Goal: Task Accomplishment & Management: Manage account settings

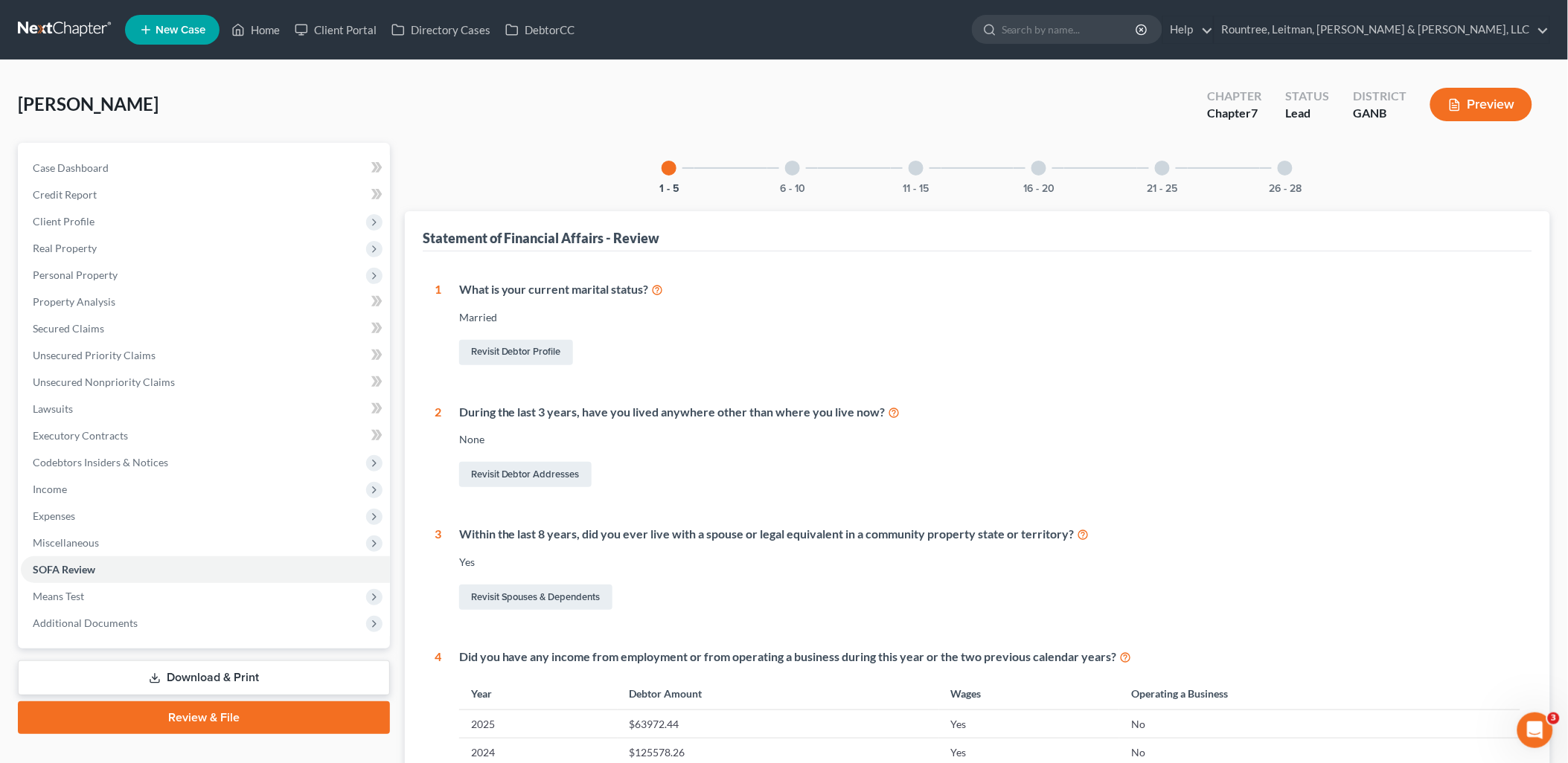
drag, startPoint x: 0, startPoint y: 0, endPoint x: 500, endPoint y: 128, distance: 516.1
click at [500, 128] on div "McLean, Jeffery Upgraded Chapter Chapter 7 Status Lead District GANB Preview" at bounding box center [784, 110] width 1533 height 65
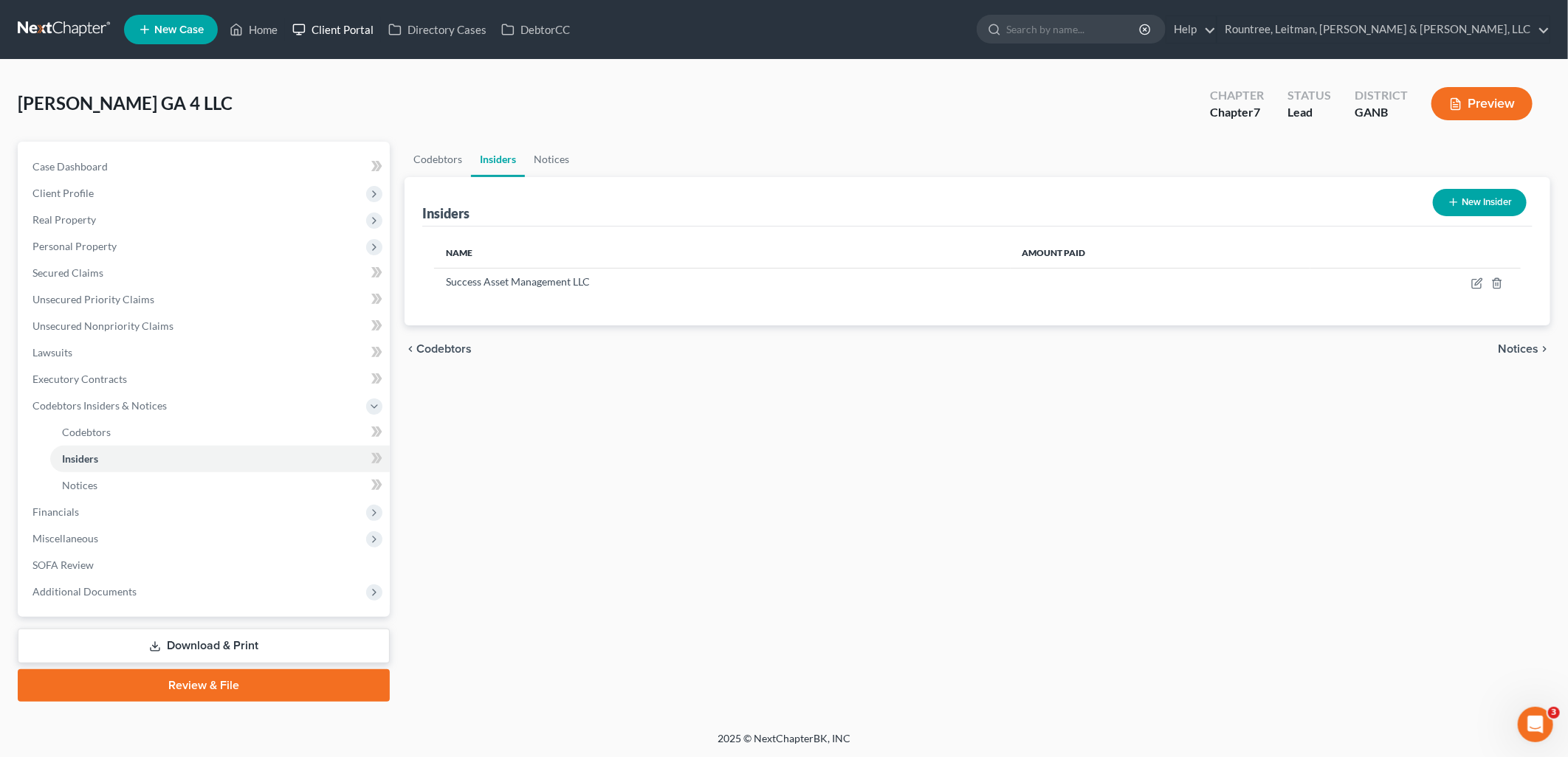
click at [335, 27] on link "Client Portal" at bounding box center [333, 29] width 96 height 27
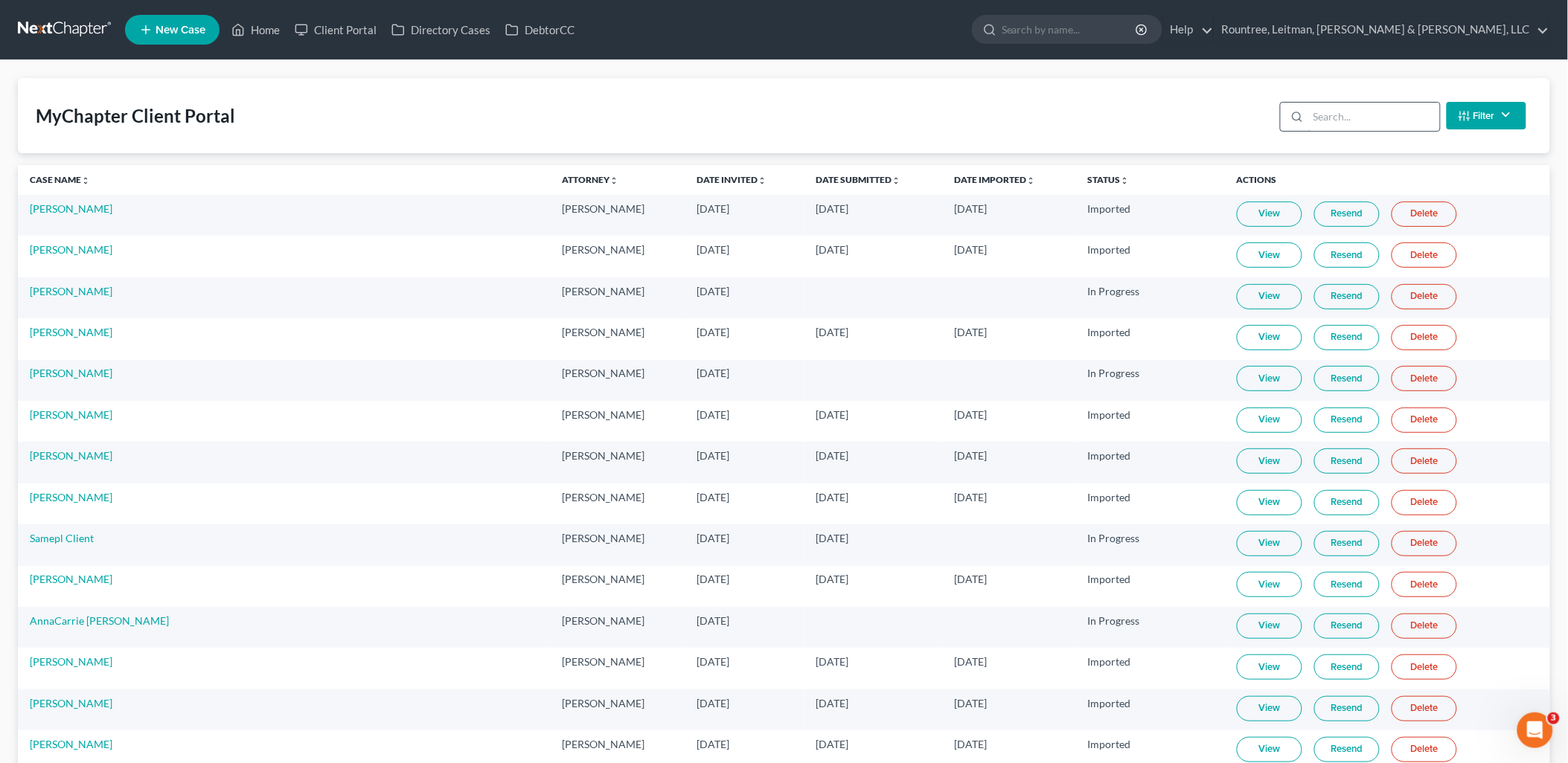
click at [1381, 113] on input "search" at bounding box center [1374, 116] width 132 height 29
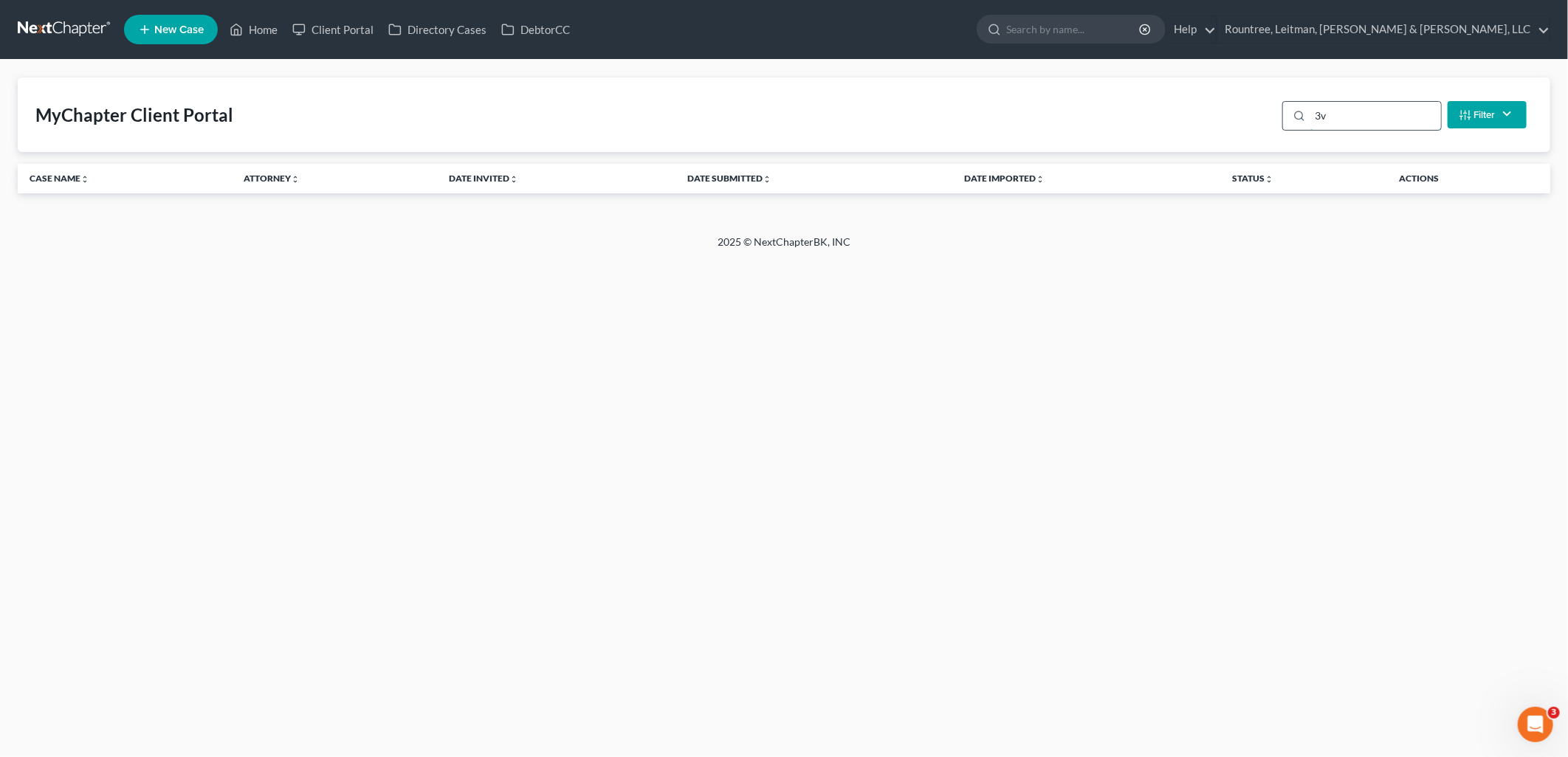
type input "3"
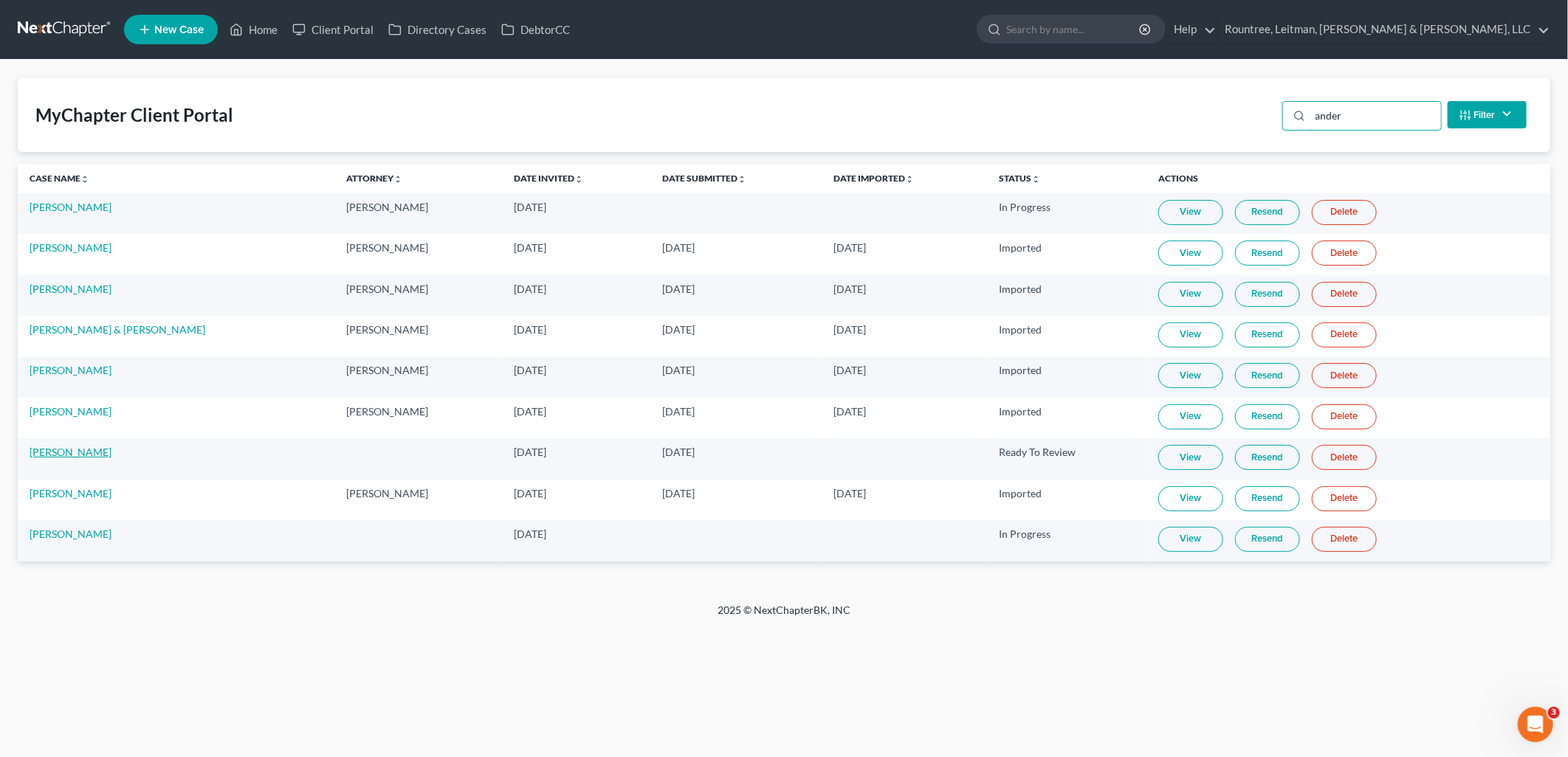
type input "ander"
click at [89, 448] on link "[PERSON_NAME]" at bounding box center [70, 452] width 82 height 12
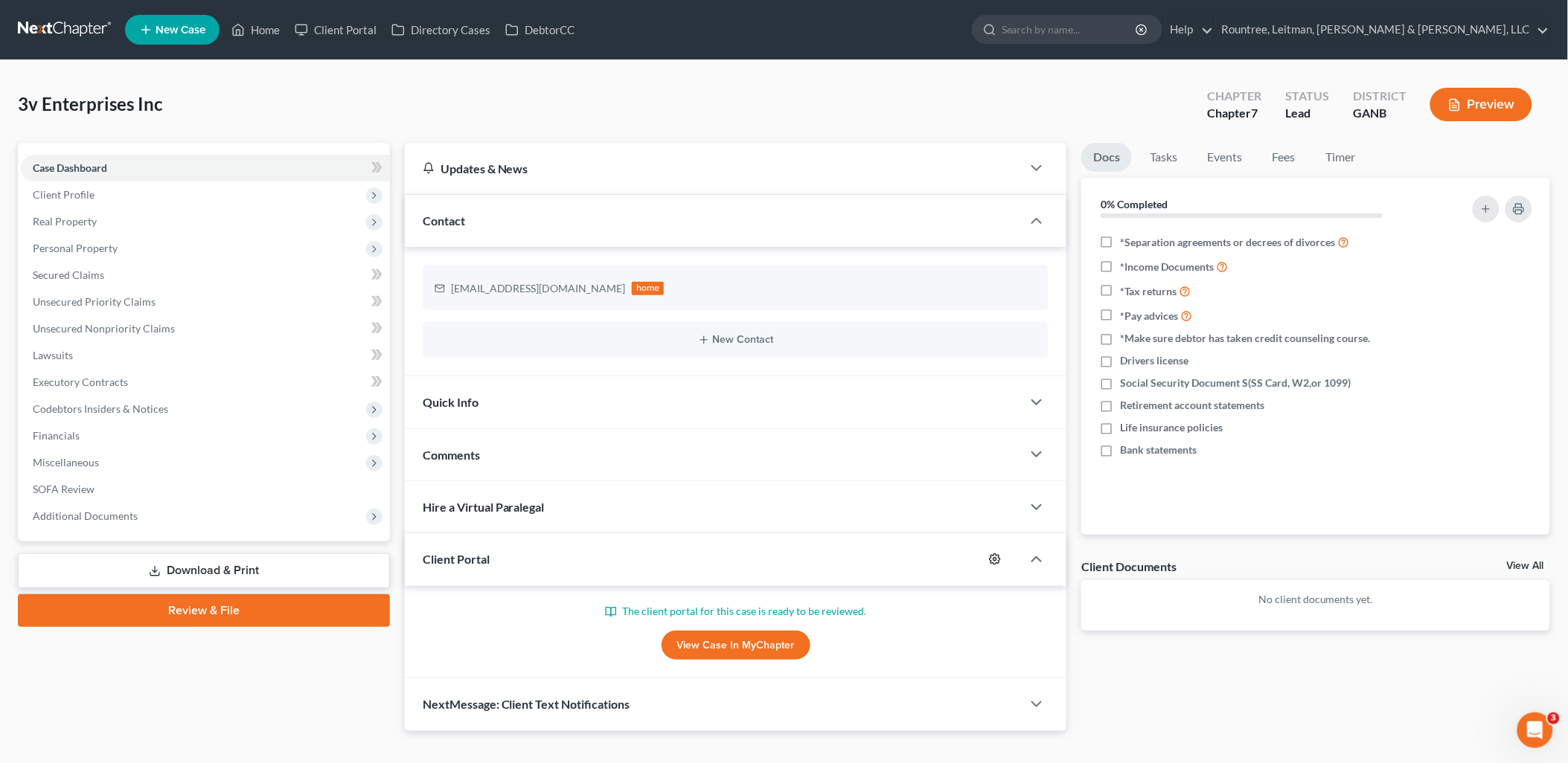
click at [991, 553] on icon "button" at bounding box center [994, 559] width 12 height 12
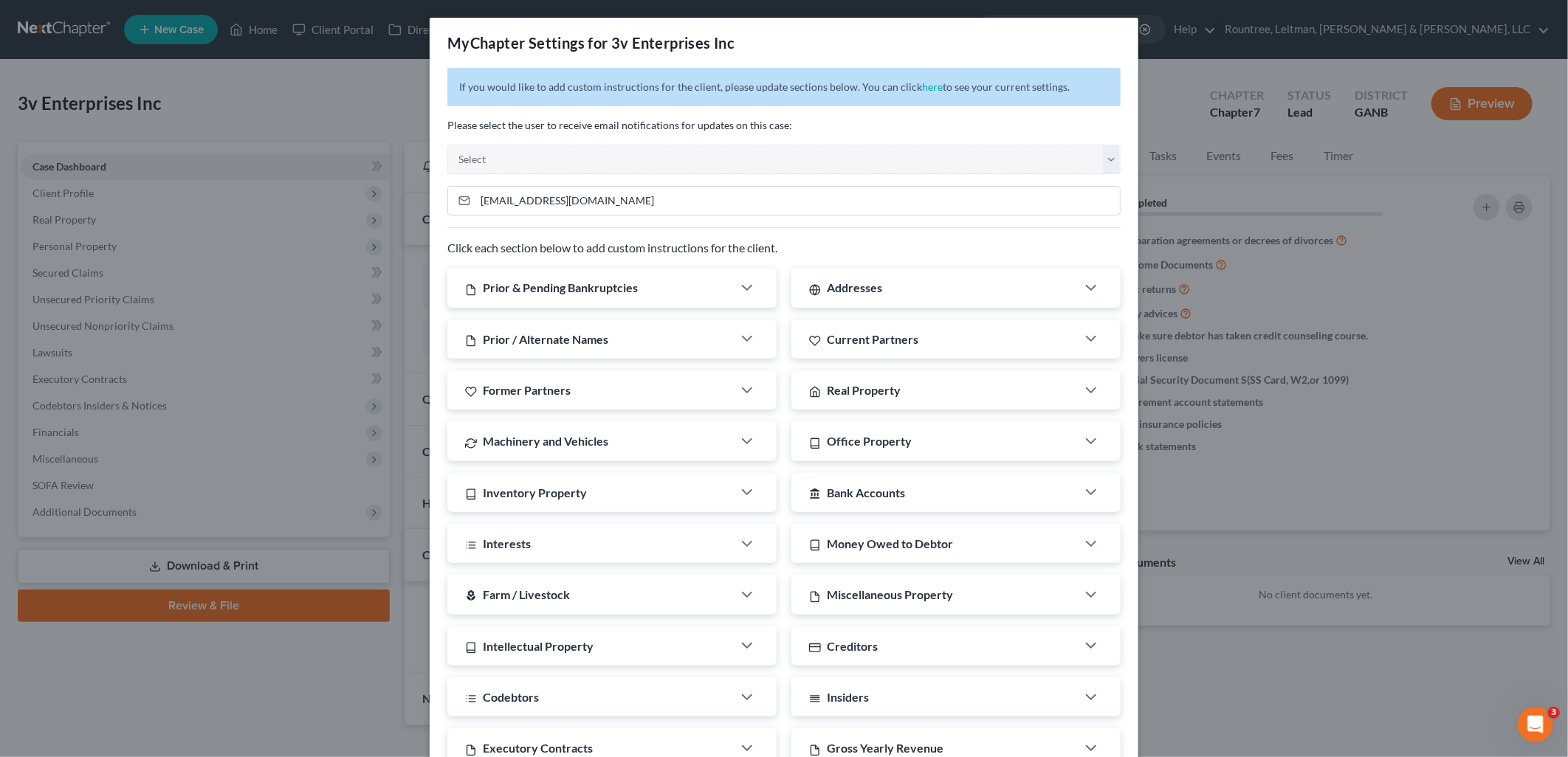
click at [1163, 77] on div "MyChapter Settings for 3v Enterprises Inc If you would like to add custom instr…" at bounding box center [784, 378] width 1568 height 757
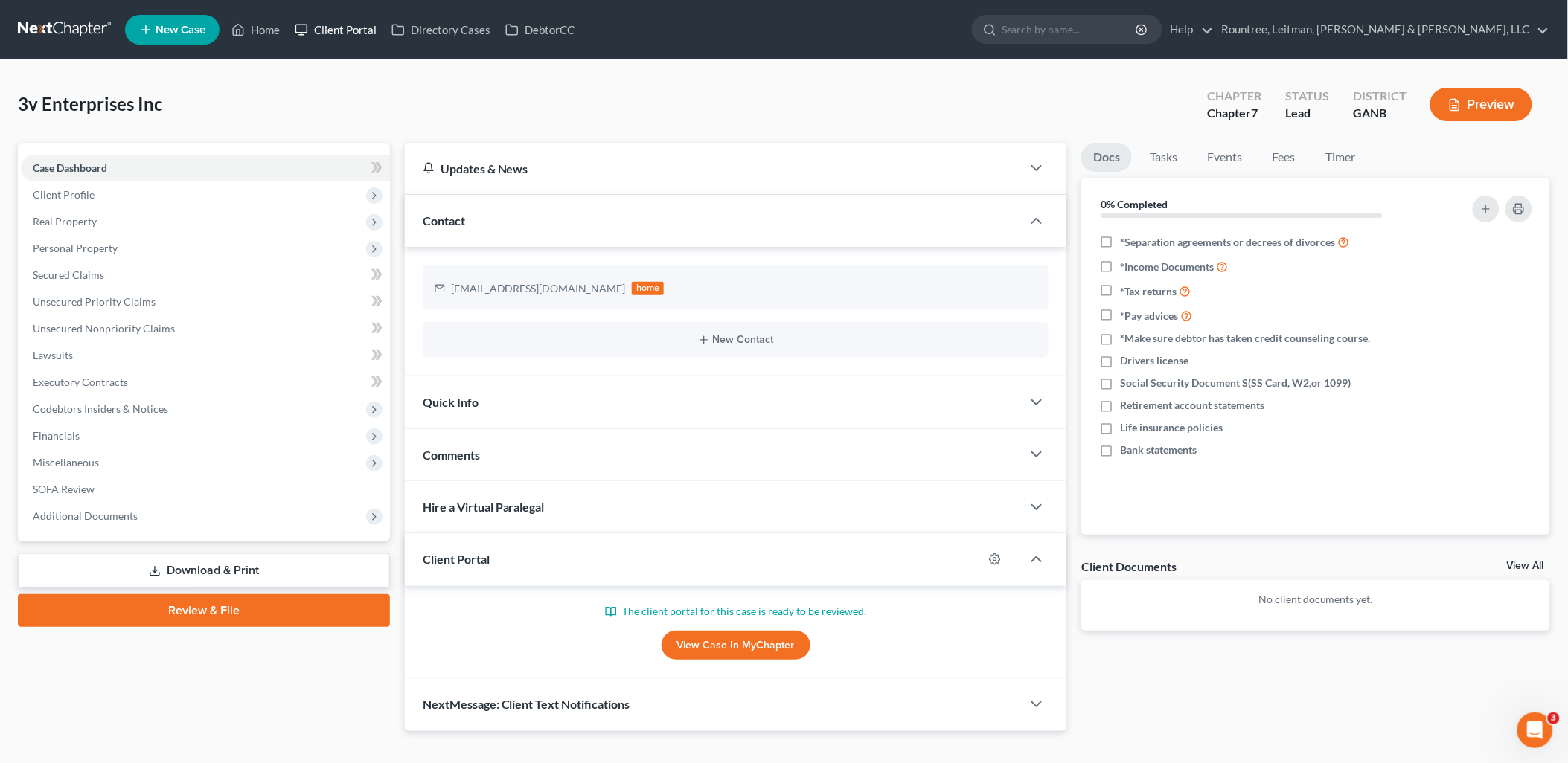
click at [341, 31] on link "Client Portal" at bounding box center [336, 29] width 97 height 27
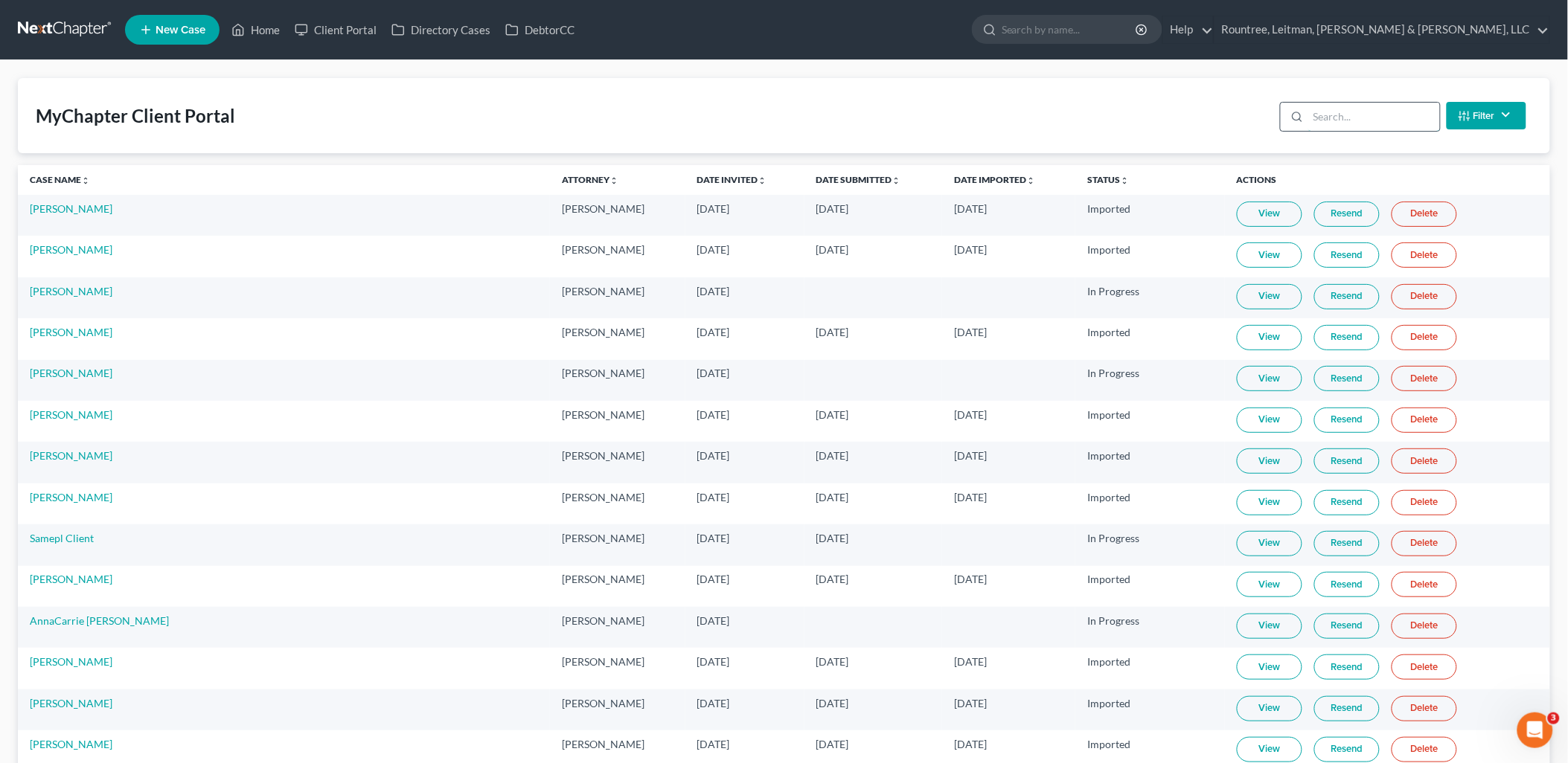
click at [1314, 129] on input "search" at bounding box center [1374, 116] width 132 height 29
click at [264, 32] on link "Home" at bounding box center [256, 29] width 63 height 27
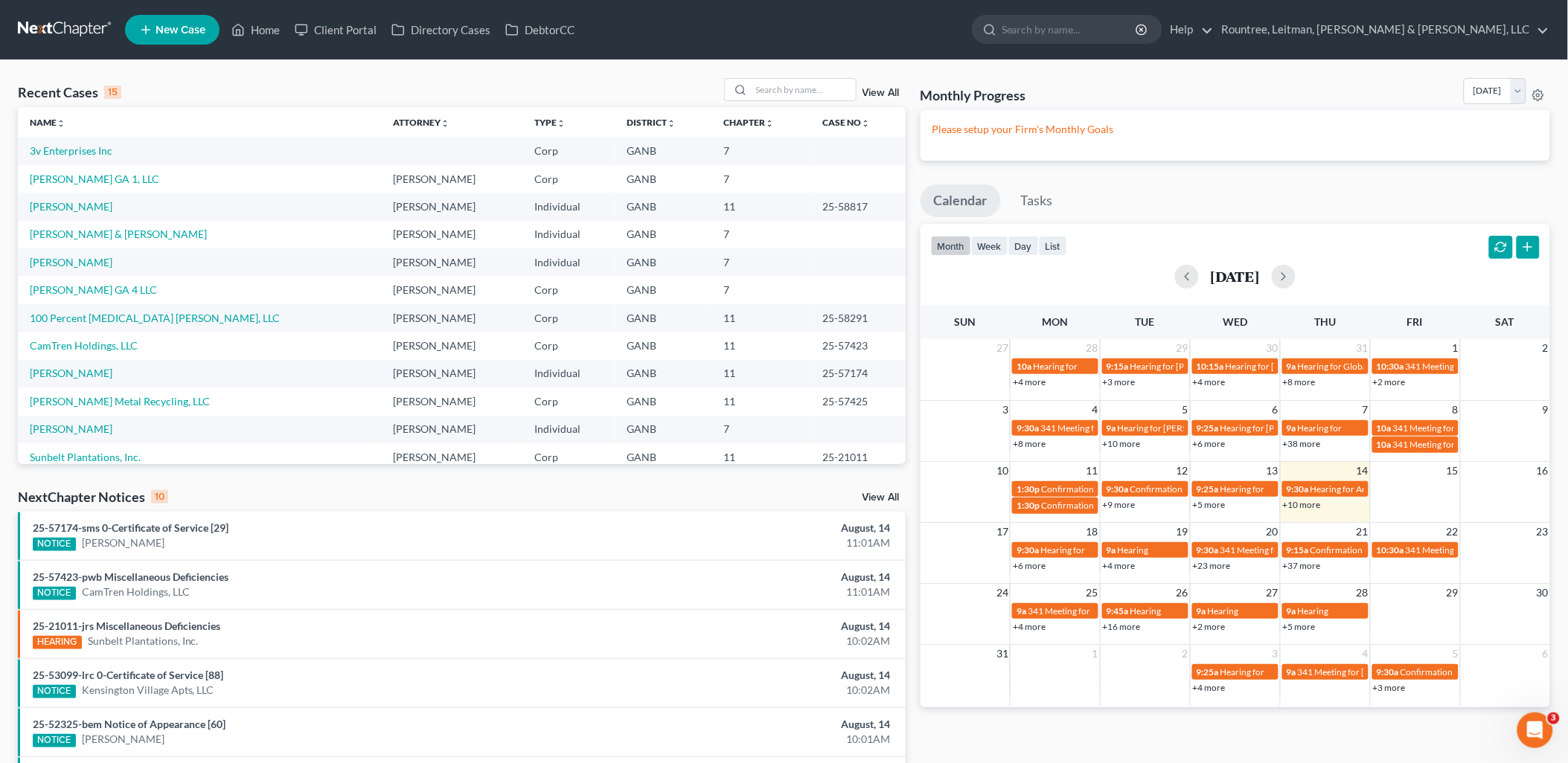
drag, startPoint x: 80, startPoint y: 149, endPoint x: 204, endPoint y: 117, distance: 128.1
click at [204, 117] on th "Name unfold_more expand_more expand_less" at bounding box center [199, 122] width 363 height 30
click at [98, 149] on link "3v Enterprises Inc" at bounding box center [71, 150] width 82 height 12
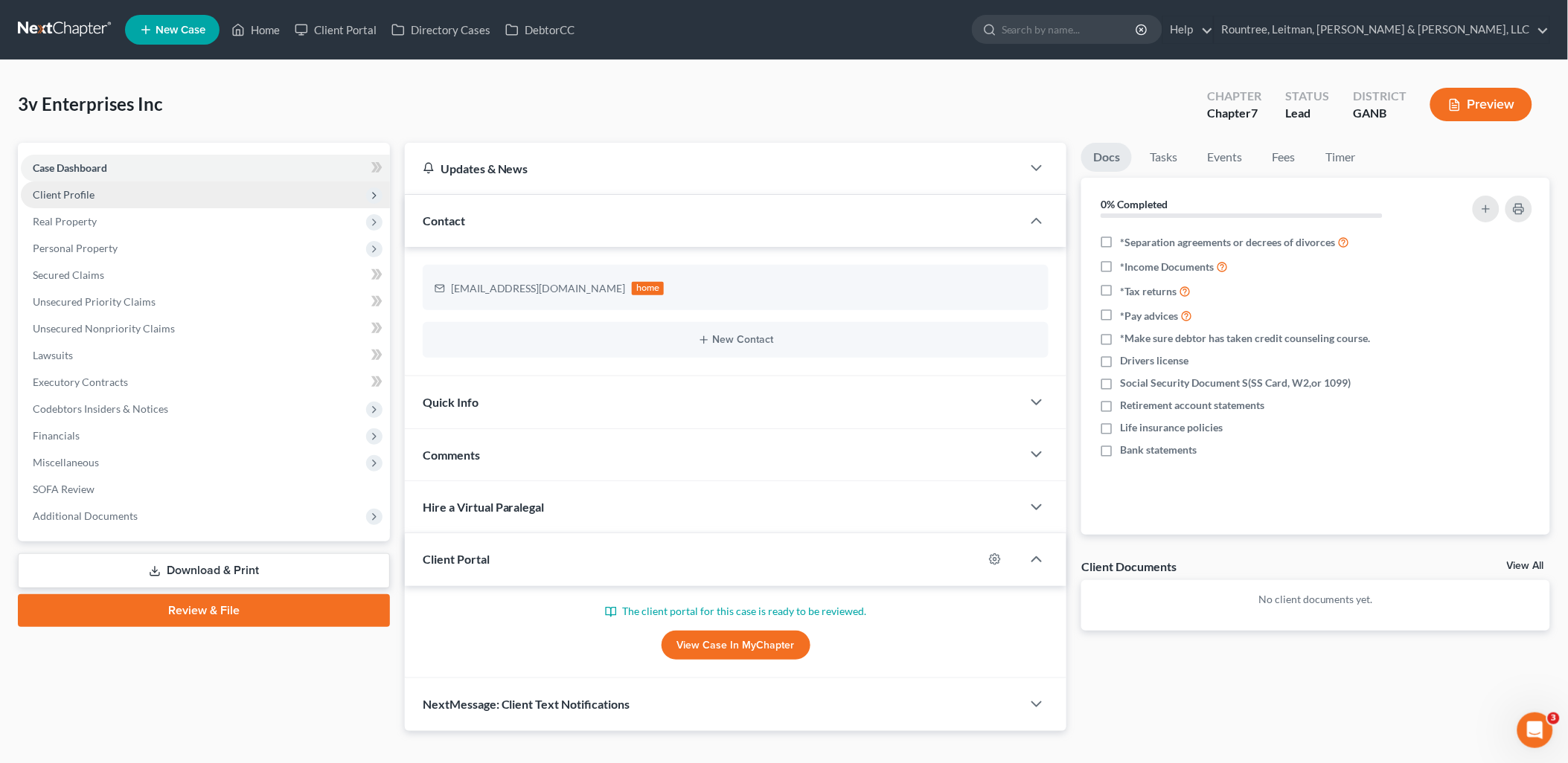
click at [160, 194] on span "Client Profile" at bounding box center [205, 195] width 369 height 27
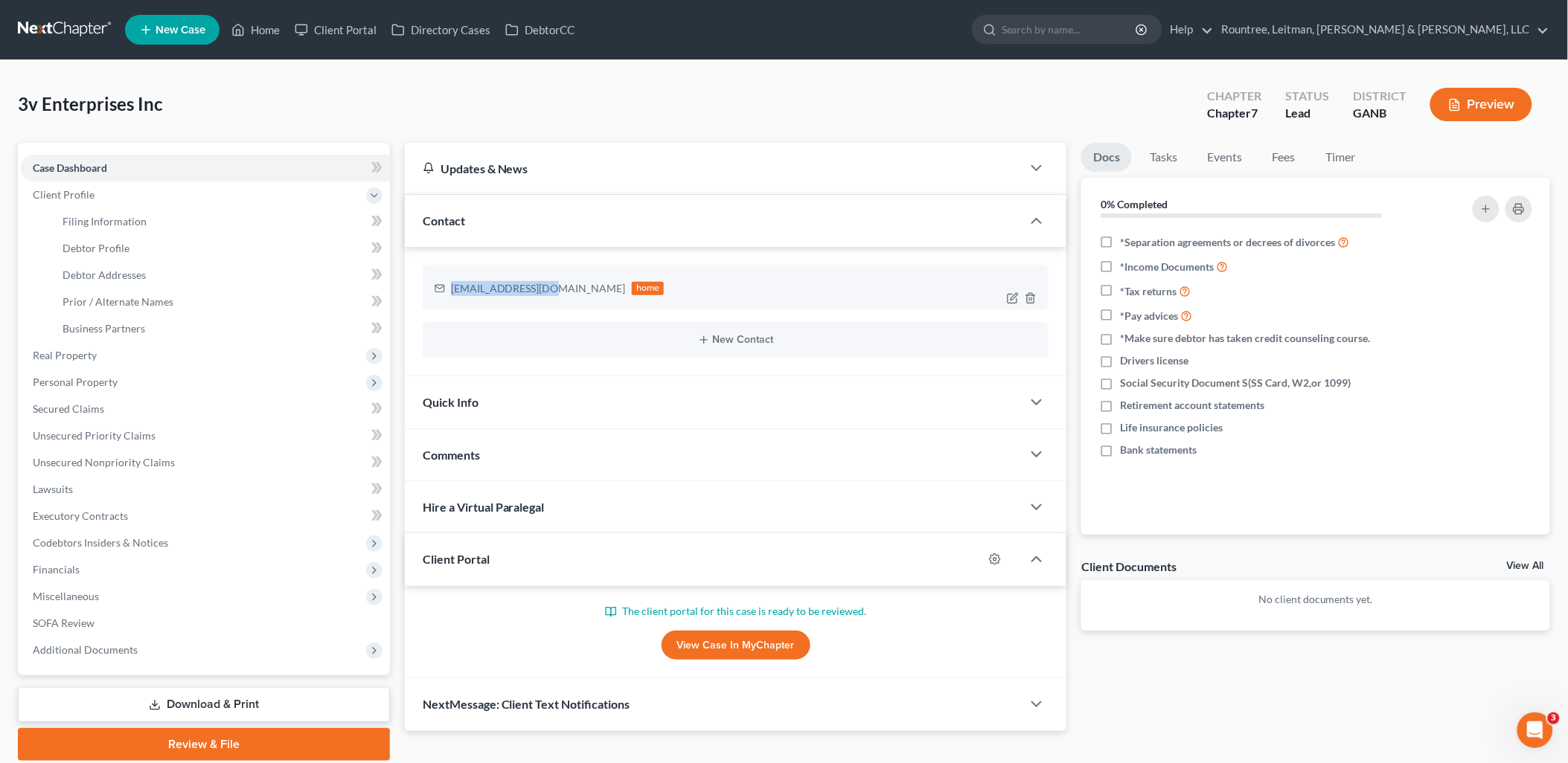
drag, startPoint x: 547, startPoint y: 287, endPoint x: 453, endPoint y: 288, distance: 94.0
click at [453, 288] on div "[EMAIL_ADDRESS][DOMAIN_NAME]" at bounding box center [538, 288] width 175 height 15
copy div "[EMAIL_ADDRESS][DOMAIN_NAME]"
click at [500, 113] on div "3v Enterprises Inc Upgraded Chapter Chapter 7 Status Lead District GANB Preview" at bounding box center [784, 110] width 1533 height 65
click at [175, 227] on link "Filing Information" at bounding box center [220, 221] width 339 height 27
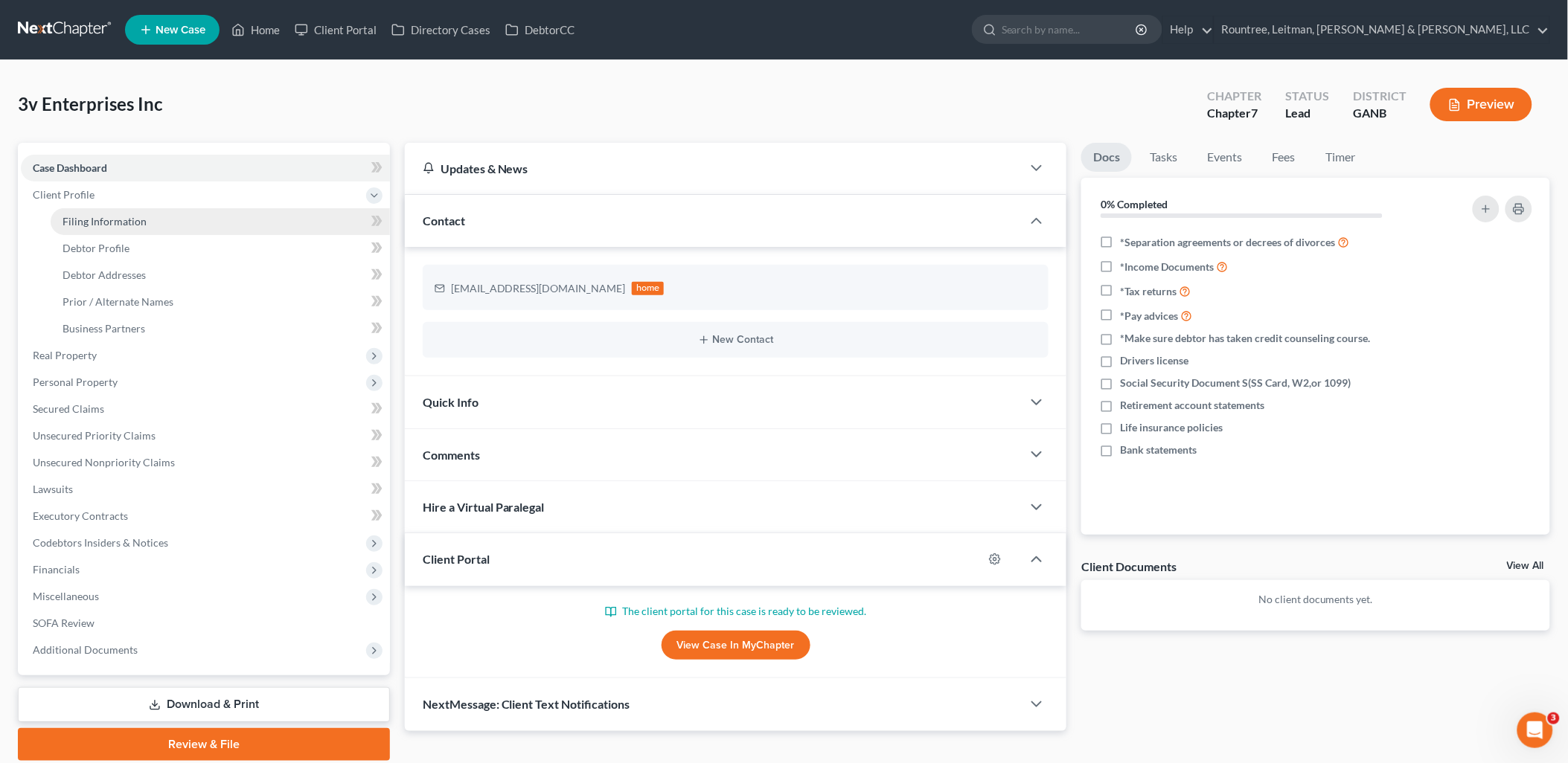
select select "1"
select select "0"
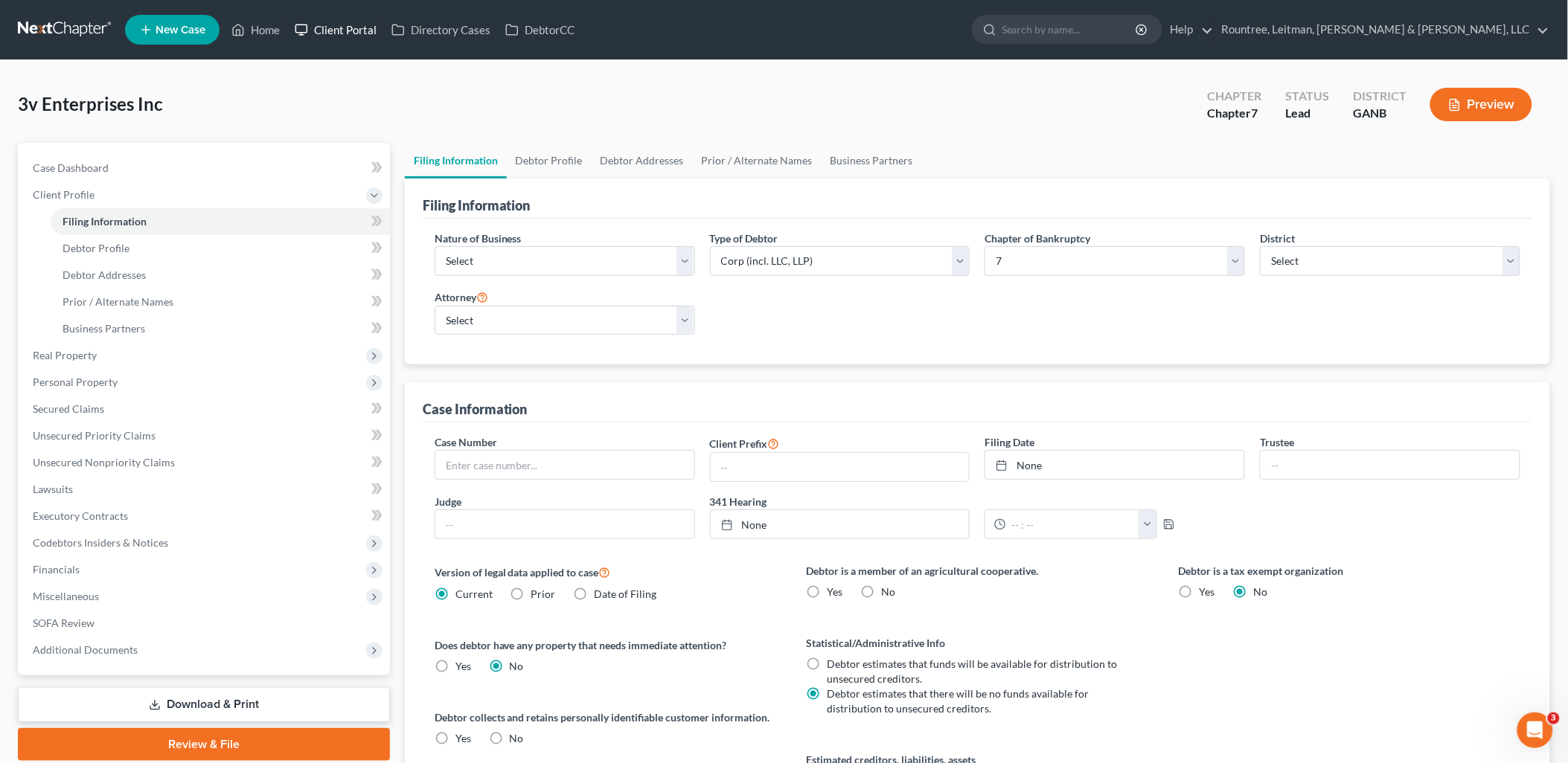
click at [321, 22] on link "Client Portal" at bounding box center [336, 29] width 97 height 27
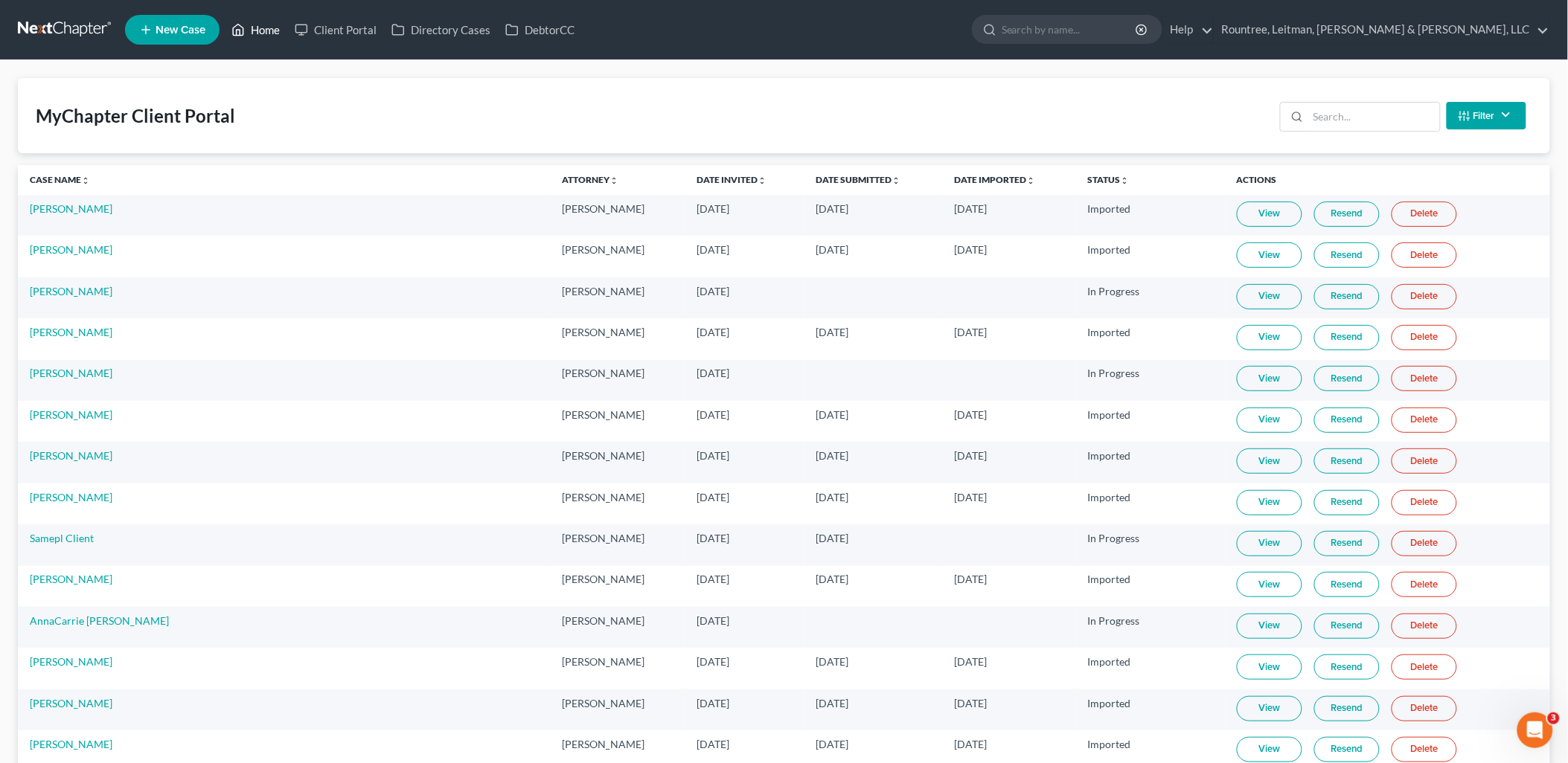
click at [264, 25] on link "Home" at bounding box center [256, 29] width 63 height 27
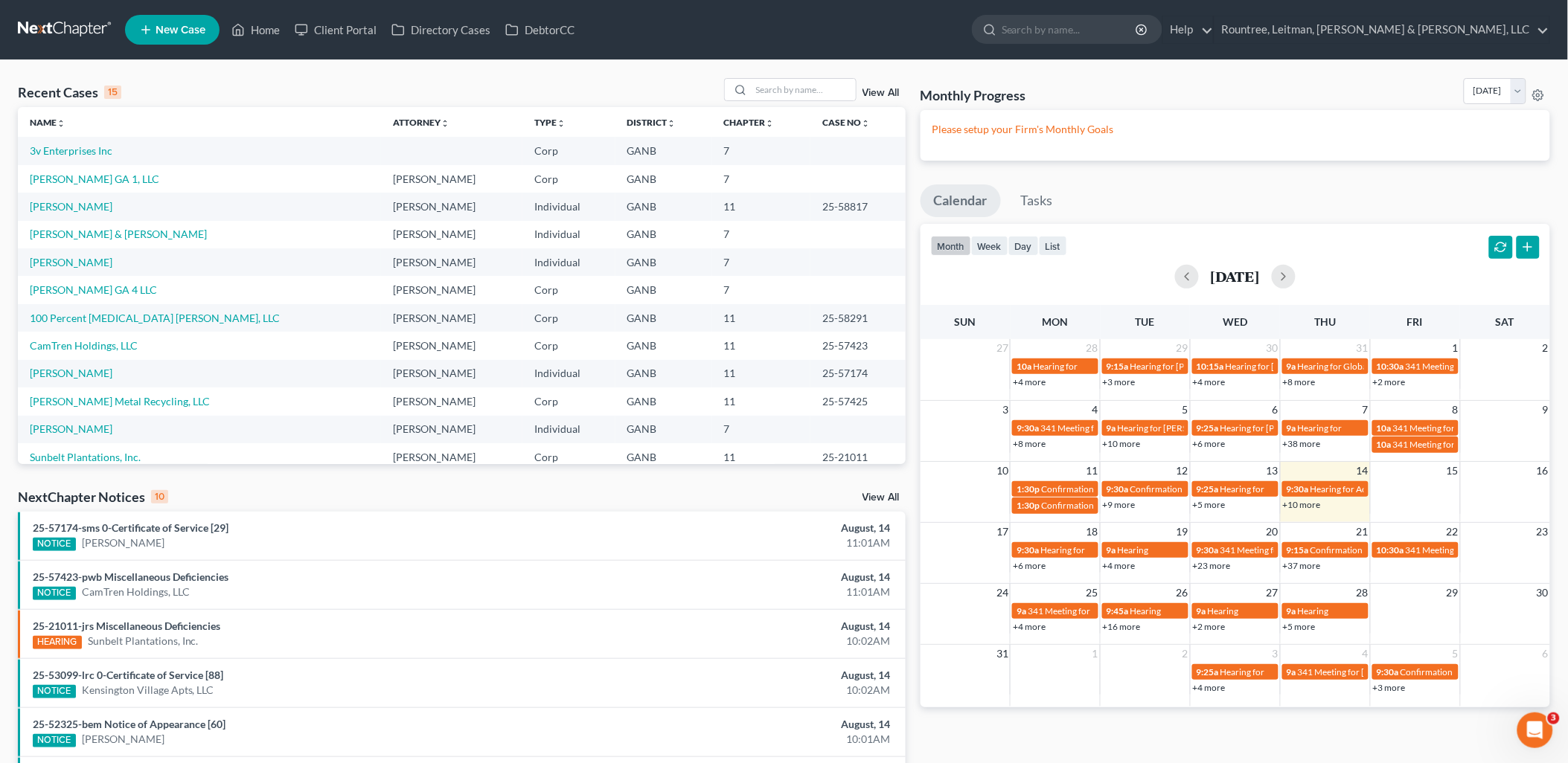
click at [197, 26] on span "New Case" at bounding box center [180, 30] width 50 height 11
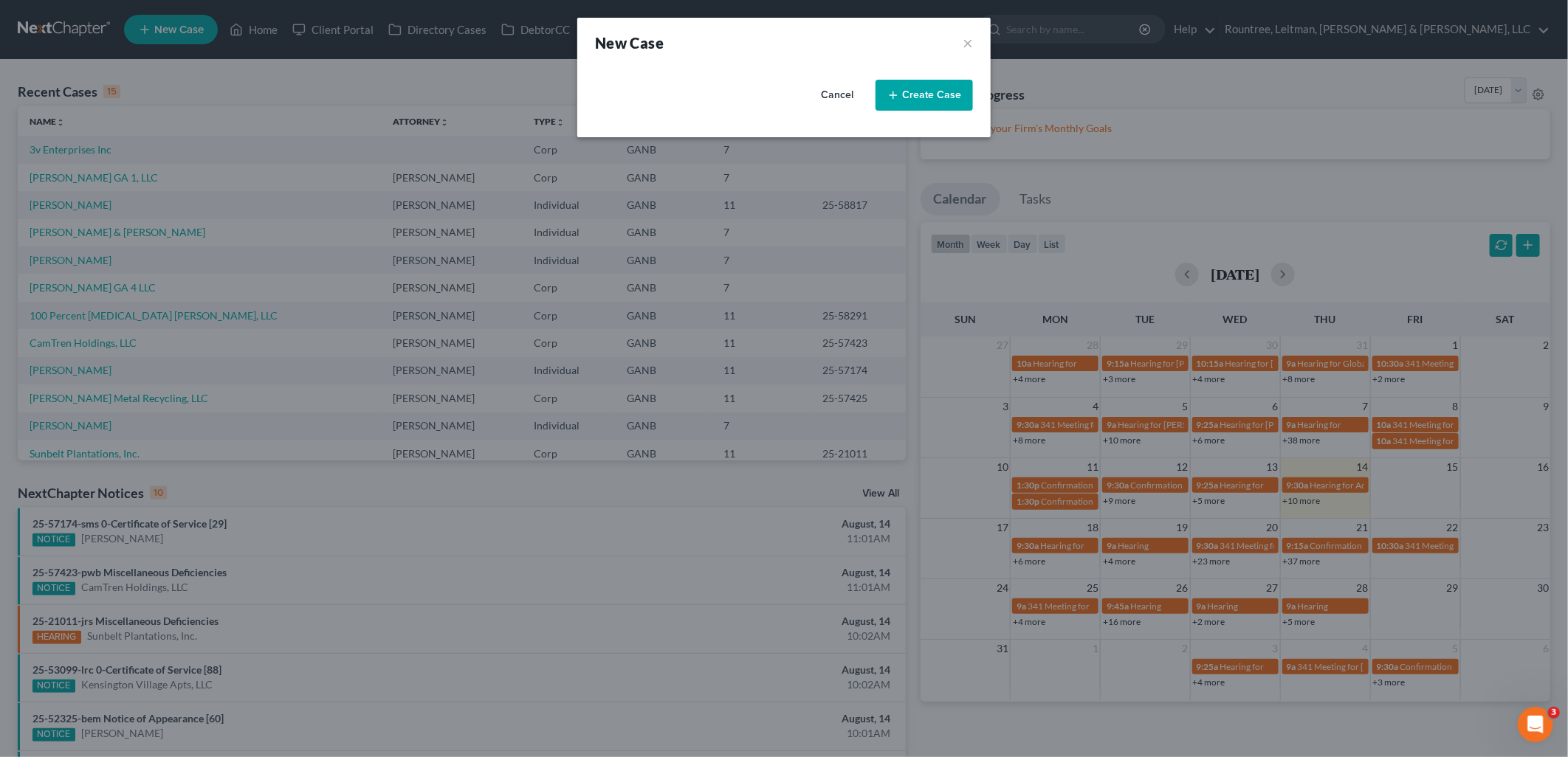
select select "19"
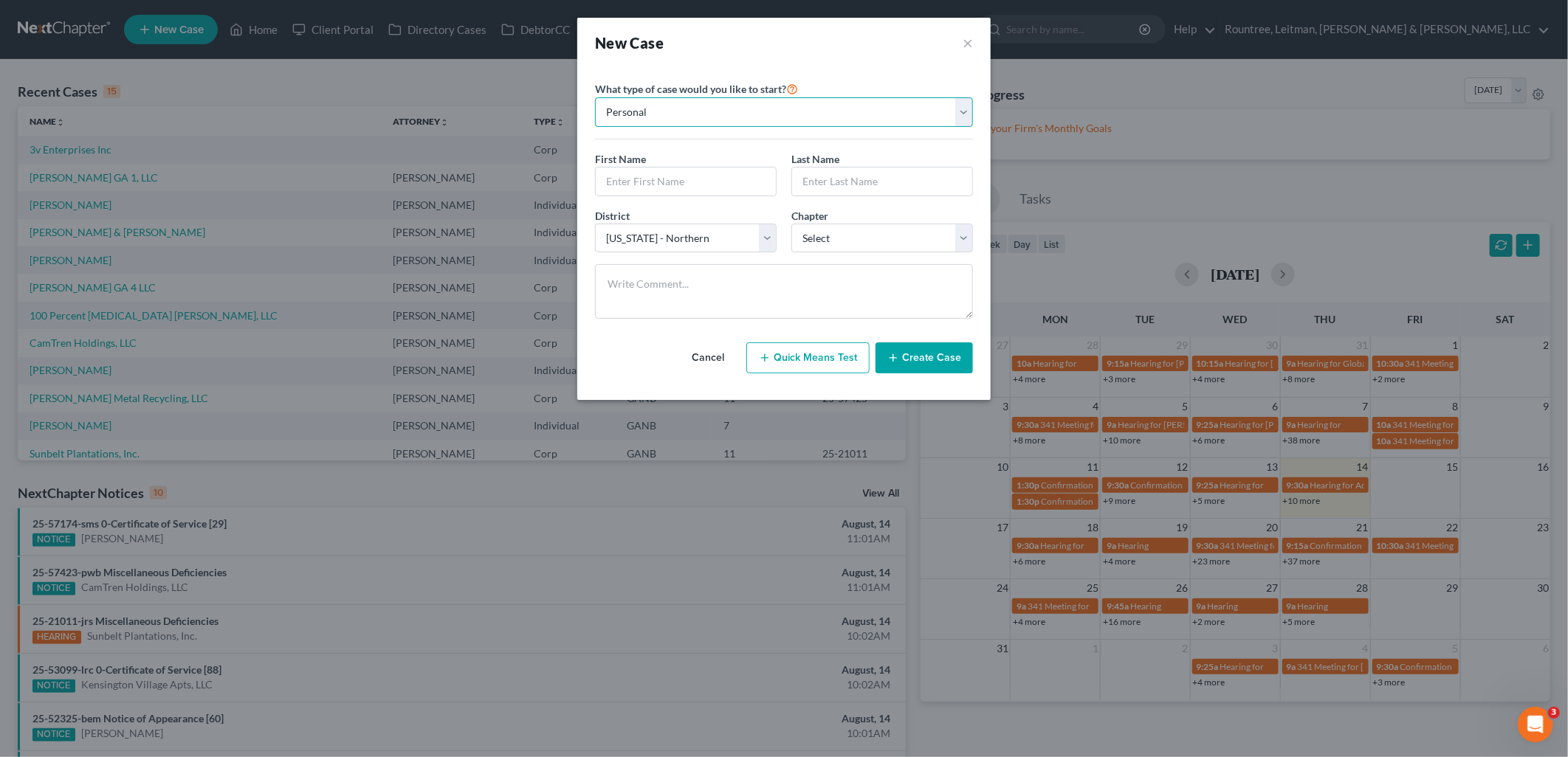
click at [795, 125] on select "Personal Business" at bounding box center [784, 112] width 378 height 30
click at [772, 99] on select "Personal Business" at bounding box center [784, 112] width 378 height 30
click at [690, 109] on select "Personal Business" at bounding box center [784, 112] width 378 height 30
select select "1"
click at [595, 97] on select "Personal Business" at bounding box center [784, 112] width 378 height 30
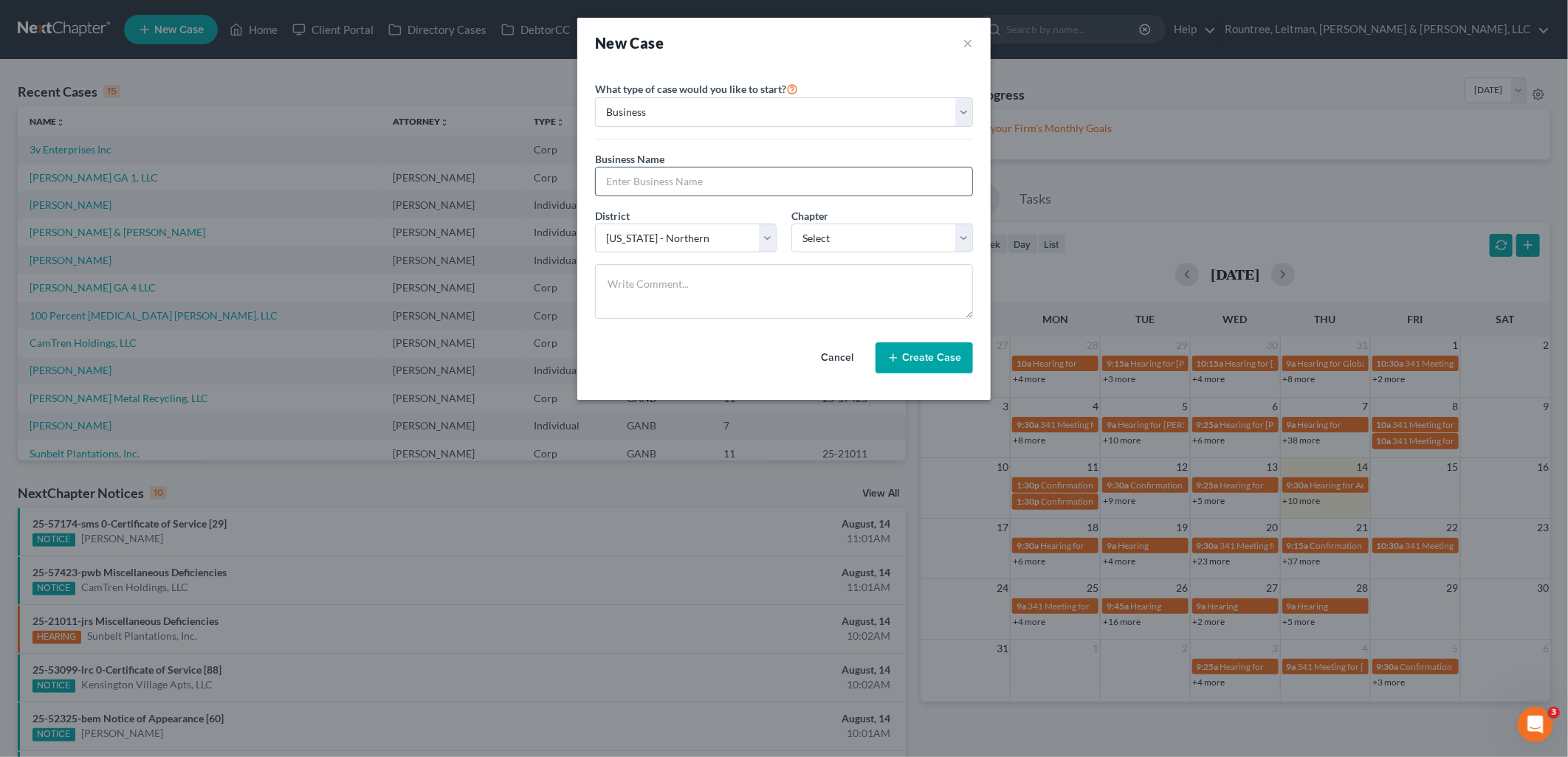
click at [668, 177] on input "text" at bounding box center [784, 181] width 376 height 28
type input "3v Enterprises Inc"
click at [832, 248] on select "Select 7 11 12" at bounding box center [882, 239] width 181 height 30
select select "0"
click at [792, 224] on select "Select 7 11 12" at bounding box center [882, 239] width 181 height 30
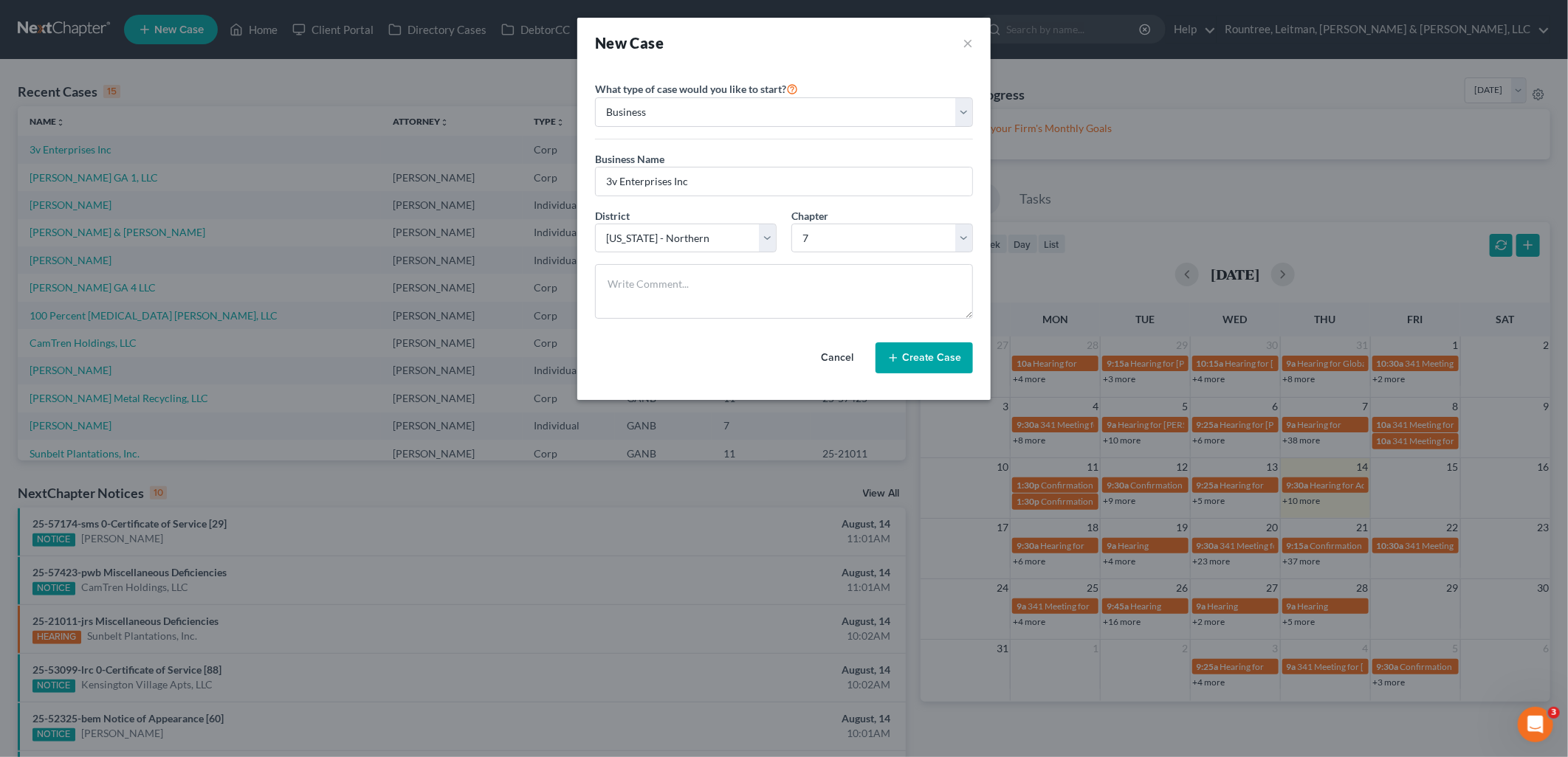
click at [930, 356] on button "Create Case" at bounding box center [924, 358] width 97 height 31
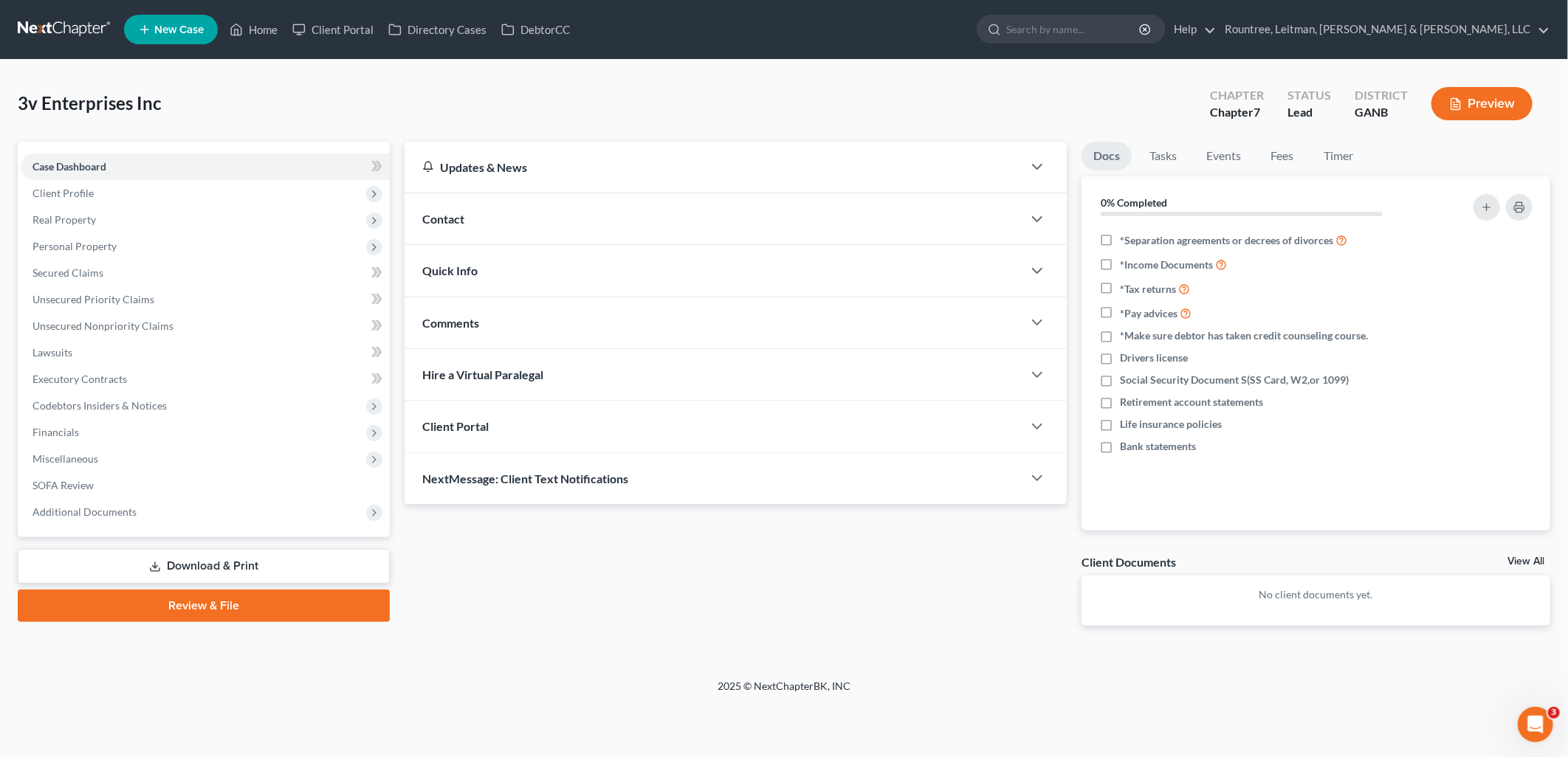
click at [552, 224] on div "Contact" at bounding box center [714, 219] width 618 height 51
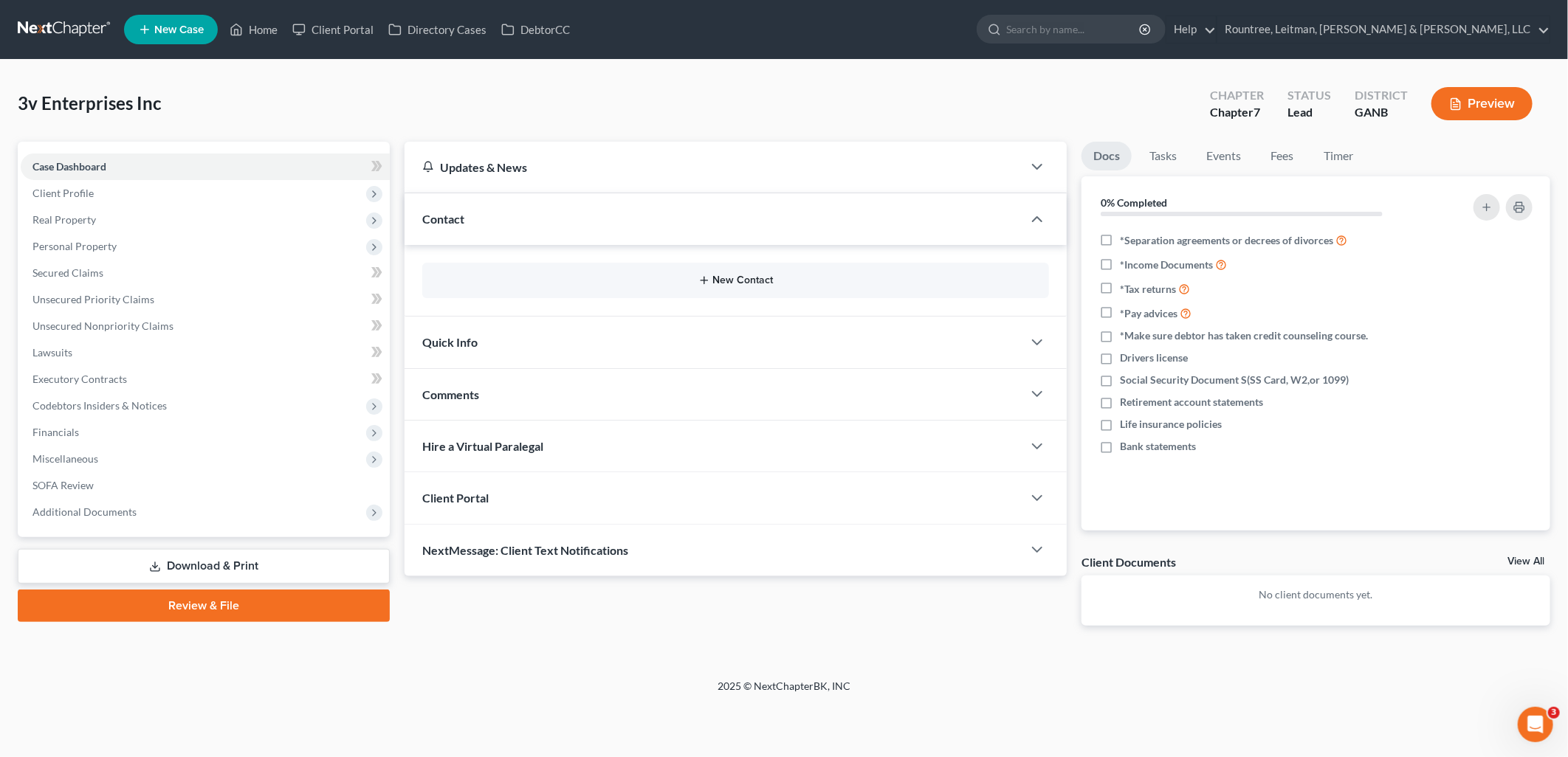
click at [701, 275] on icon "button" at bounding box center [704, 280] width 11 height 11
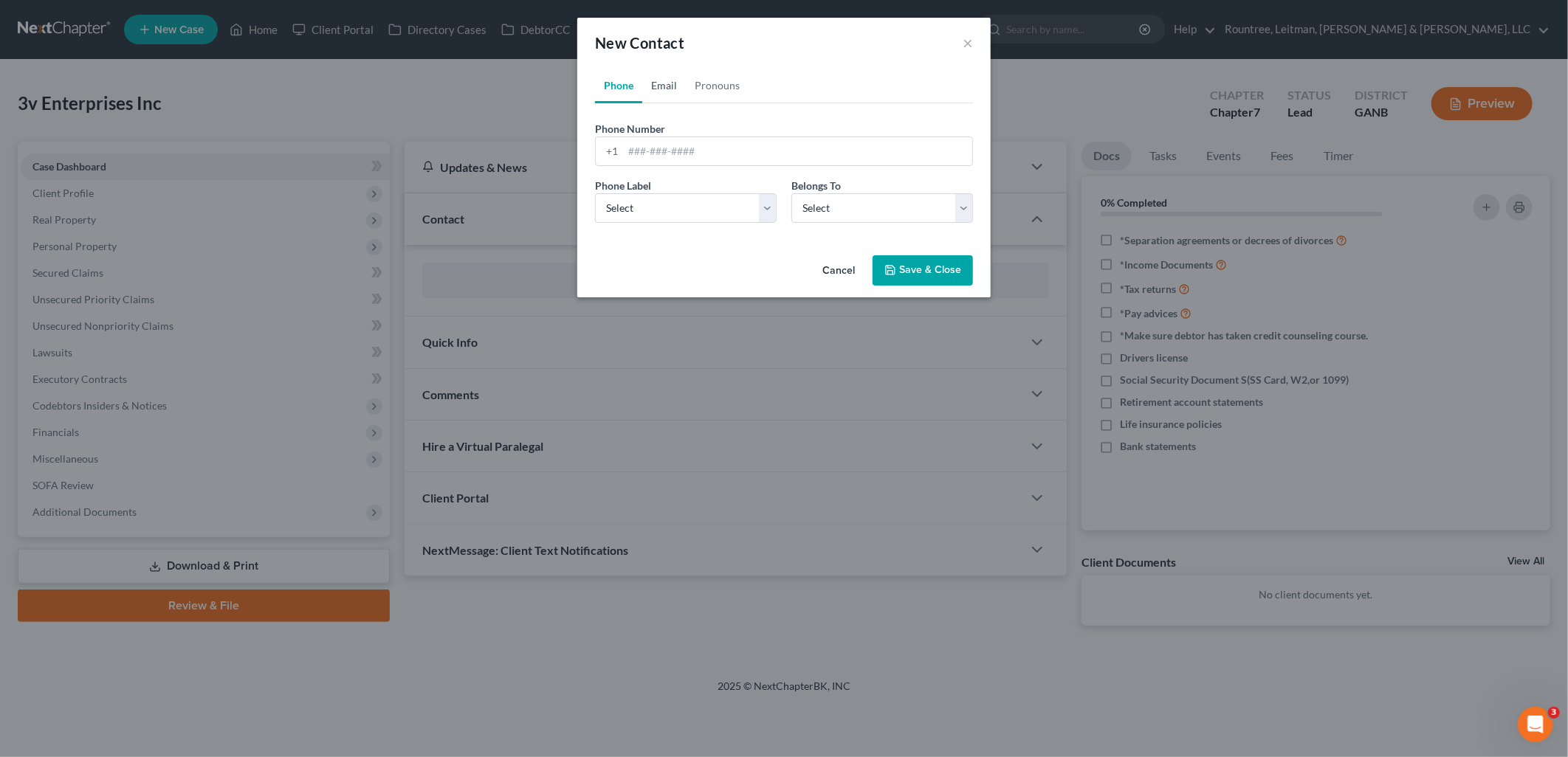
click at [663, 70] on link "Email" at bounding box center [664, 86] width 44 height 35
click at [661, 141] on input "email" at bounding box center [798, 151] width 350 height 28
paste input "[EMAIL_ADDRESS][DOMAIN_NAME]"
type input "[EMAIL_ADDRESS][DOMAIN_NAME]"
click at [734, 203] on select "Select Home Work Other" at bounding box center [784, 208] width 378 height 30
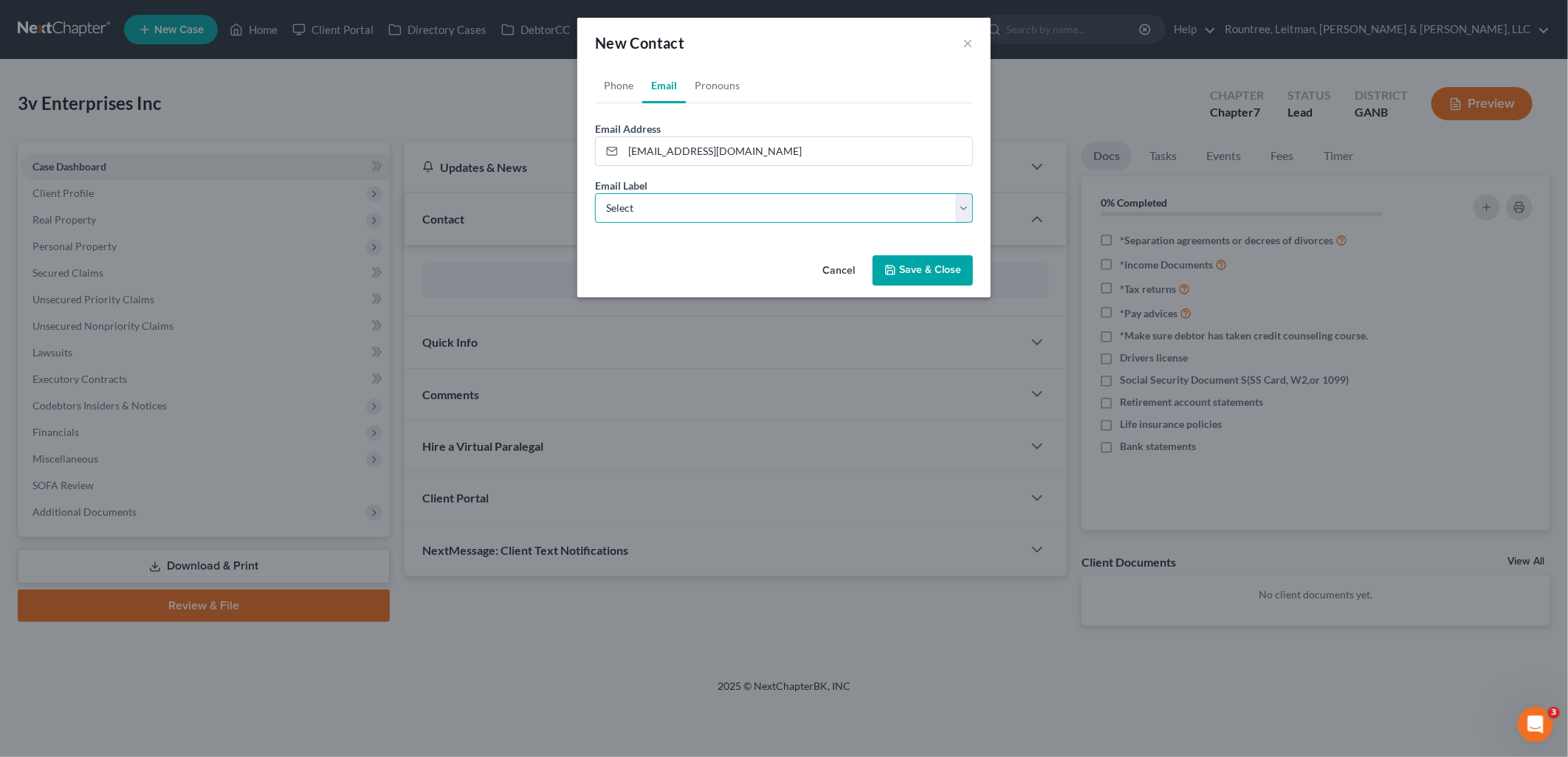
select select "0"
click at [595, 193] on select "Select Home Work Other" at bounding box center [784, 208] width 378 height 30
click at [942, 267] on button "Save & Close" at bounding box center [922, 271] width 100 height 31
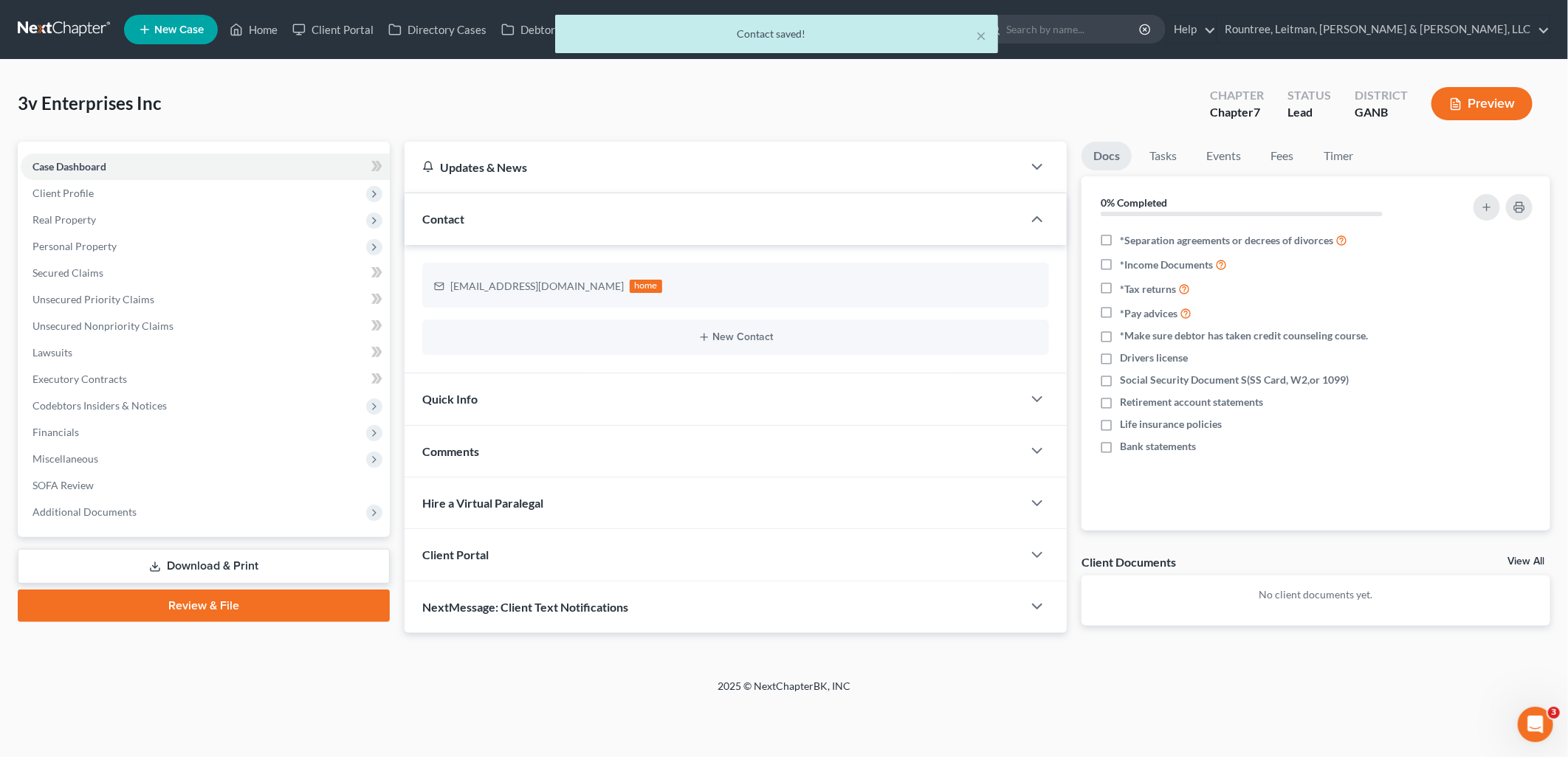
click at [621, 549] on div "Client Portal" at bounding box center [714, 554] width 618 height 51
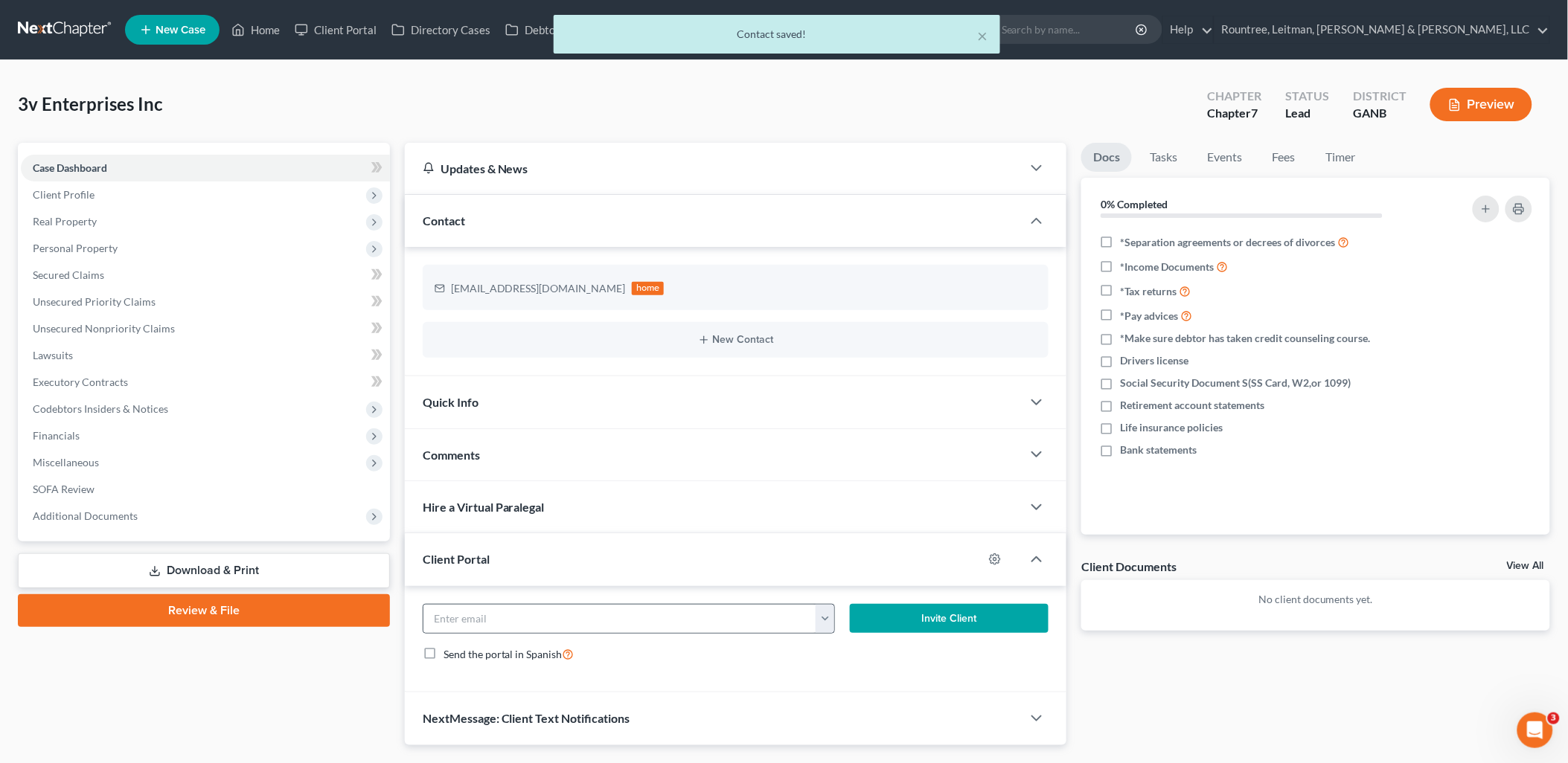
click at [825, 622] on button "button" at bounding box center [825, 619] width 19 height 29
click at [850, 644] on link "[EMAIL_ADDRESS][DOMAIN_NAME]" at bounding box center [918, 651] width 204 height 25
type input "[EMAIL_ADDRESS][DOMAIN_NAME]"
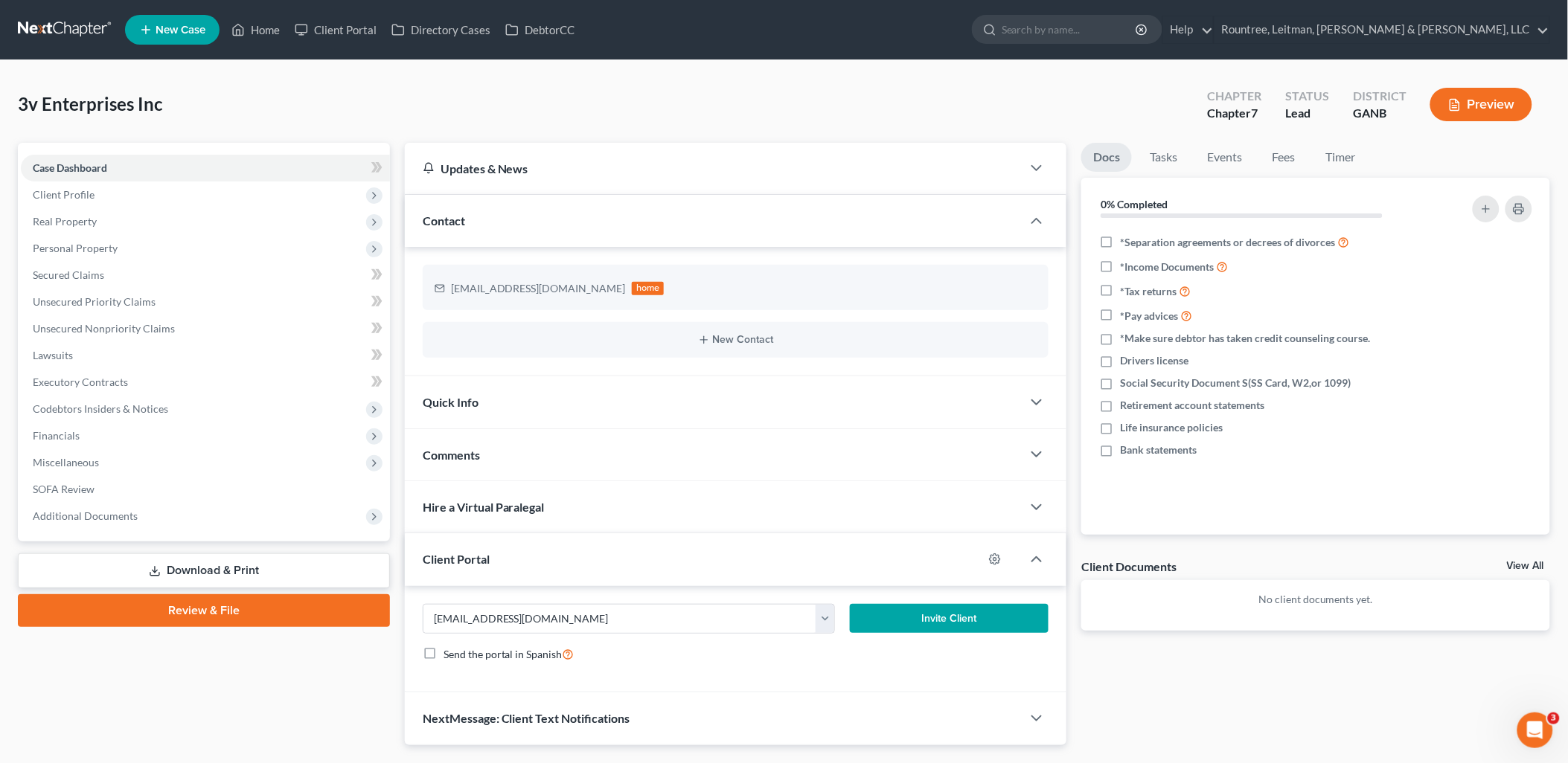
click at [890, 615] on button "Invite Client" at bounding box center [949, 619] width 199 height 30
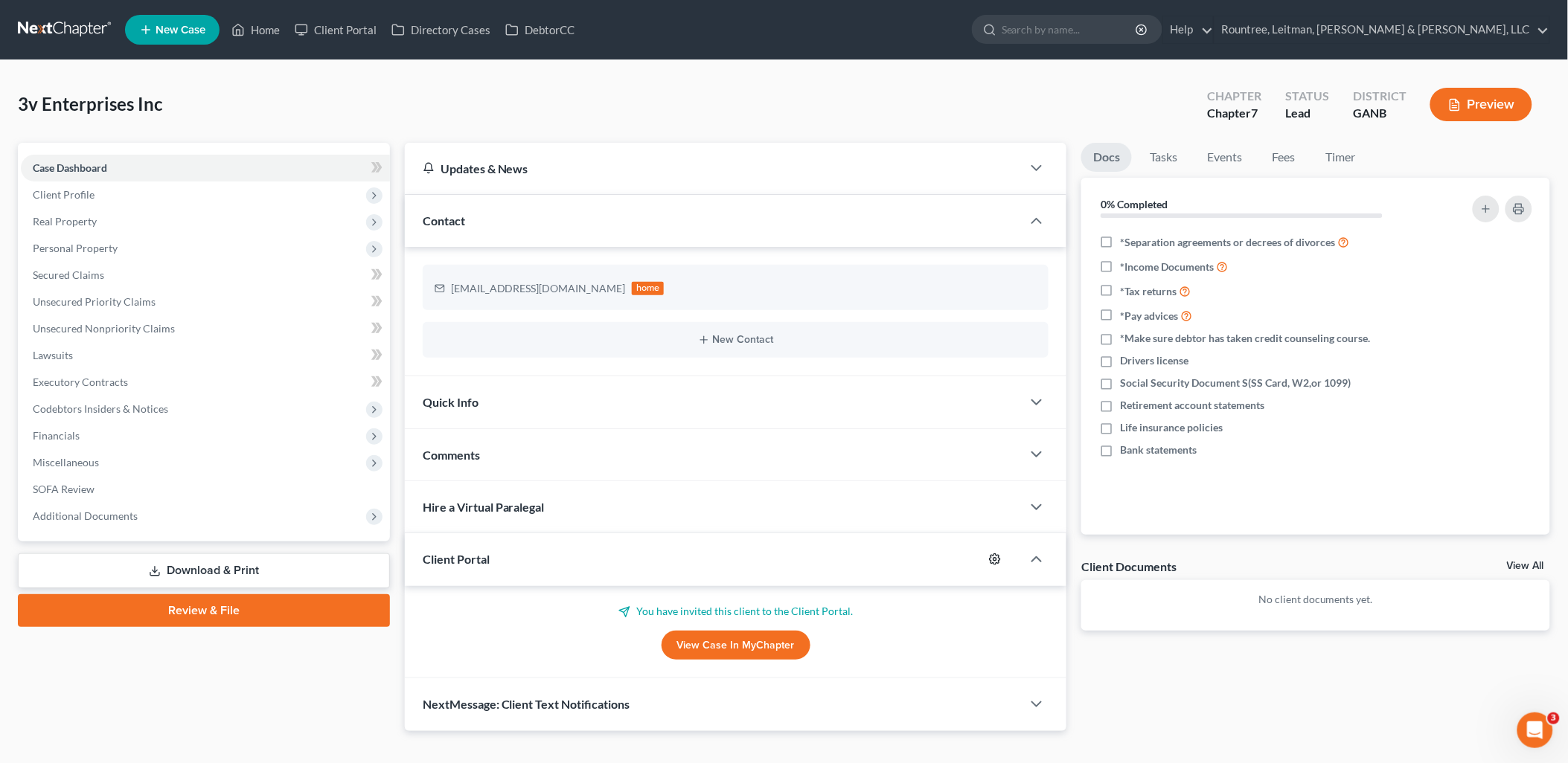
click at [998, 559] on icon "button" at bounding box center [994, 559] width 12 height 12
select select "0"
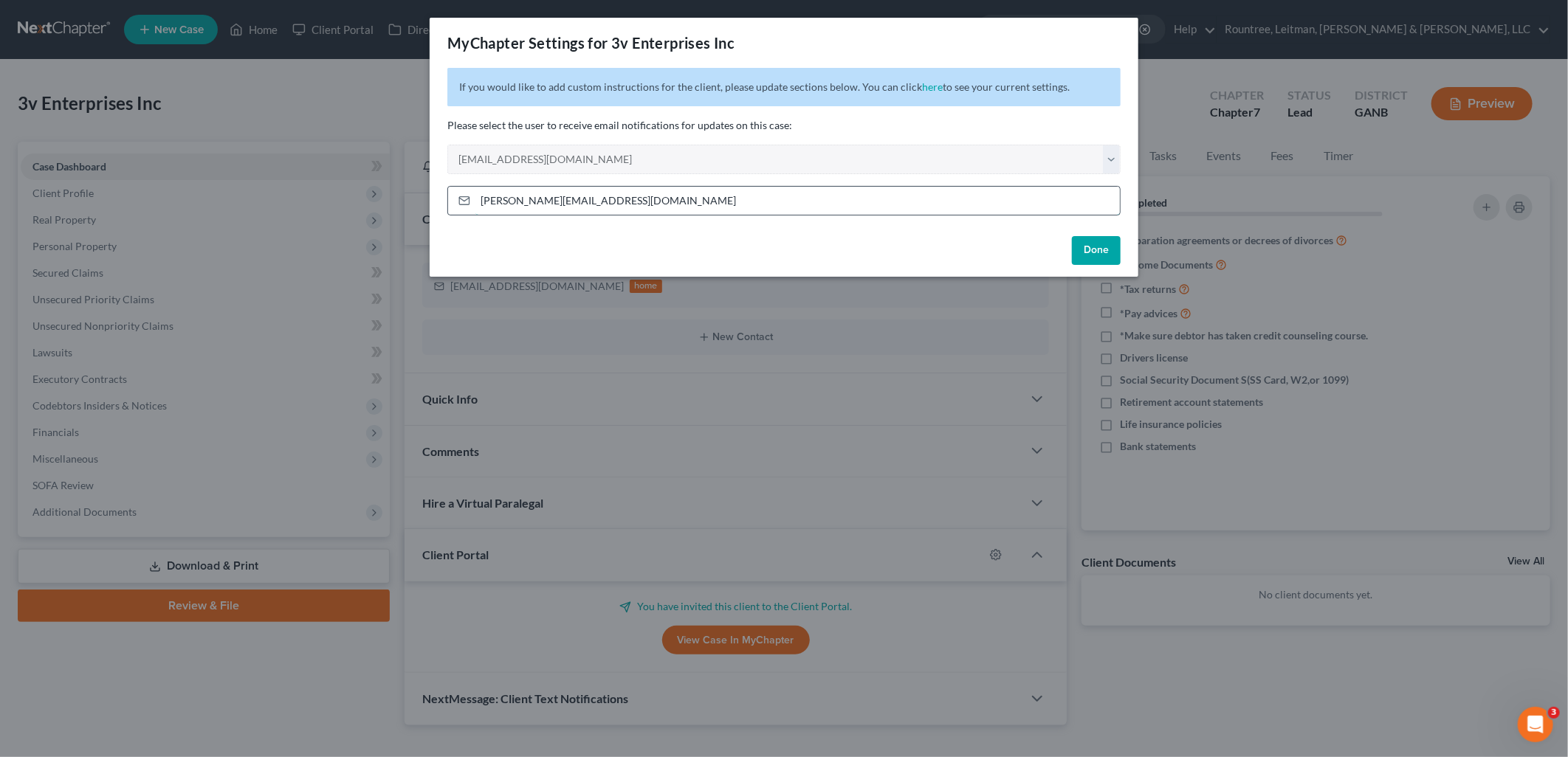
click at [603, 200] on input "[PERSON_NAME][EMAIL_ADDRESS][DOMAIN_NAME]" at bounding box center [798, 200] width 645 height 28
click at [645, 130] on p "Please select the user to receive email notifications for updates on this case:" at bounding box center [784, 125] width 673 height 15
click at [615, 197] on input "[PERSON_NAME][EMAIL_ADDRESS][DOMAIN_NAME]" at bounding box center [798, 200] width 645 height 28
click at [596, 198] on input "[PERSON_NAME][EMAIL_ADDRESS][DOMAIN_NAME]" at bounding box center [798, 200] width 645 height 28
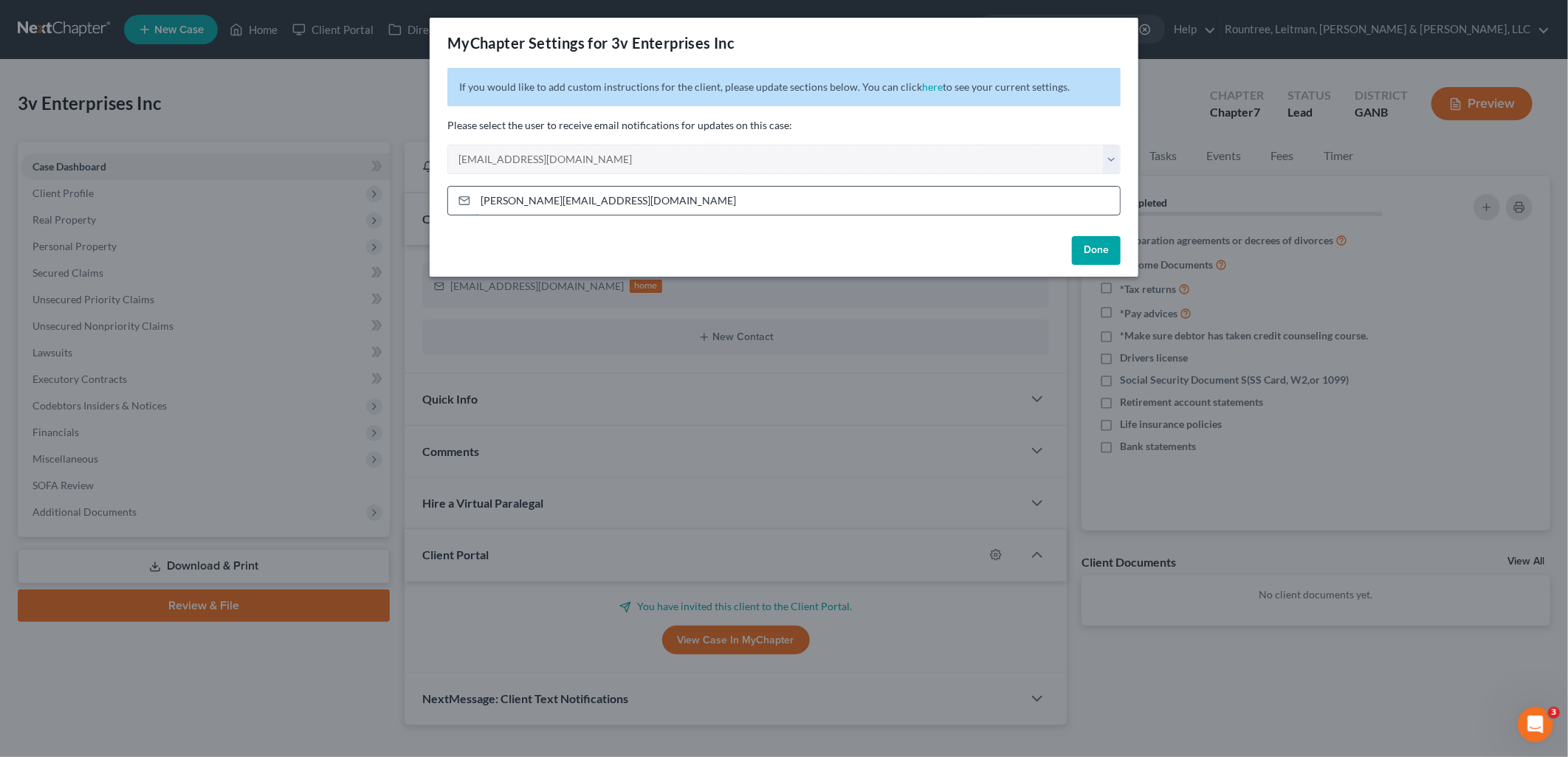
click at [595, 200] on input "[PERSON_NAME][EMAIL_ADDRESS][DOMAIN_NAME]" at bounding box center [798, 200] width 645 height 28
type input "[EMAIL_ADDRESS][DOMAIN_NAME]"
click at [1088, 254] on button "Done" at bounding box center [1097, 251] width 49 height 30
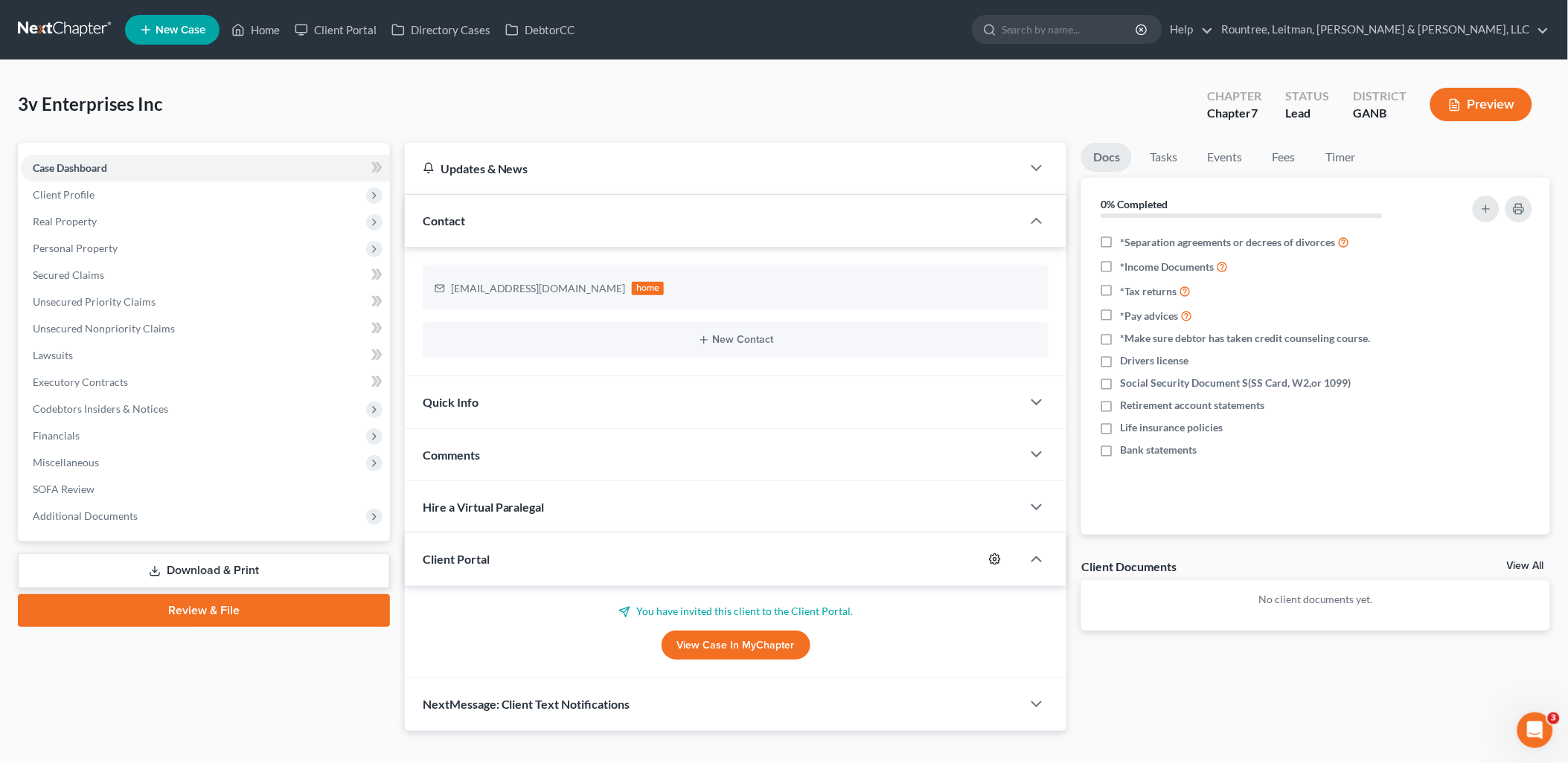
click at [995, 556] on icon "button" at bounding box center [994, 559] width 12 height 12
select select "0"
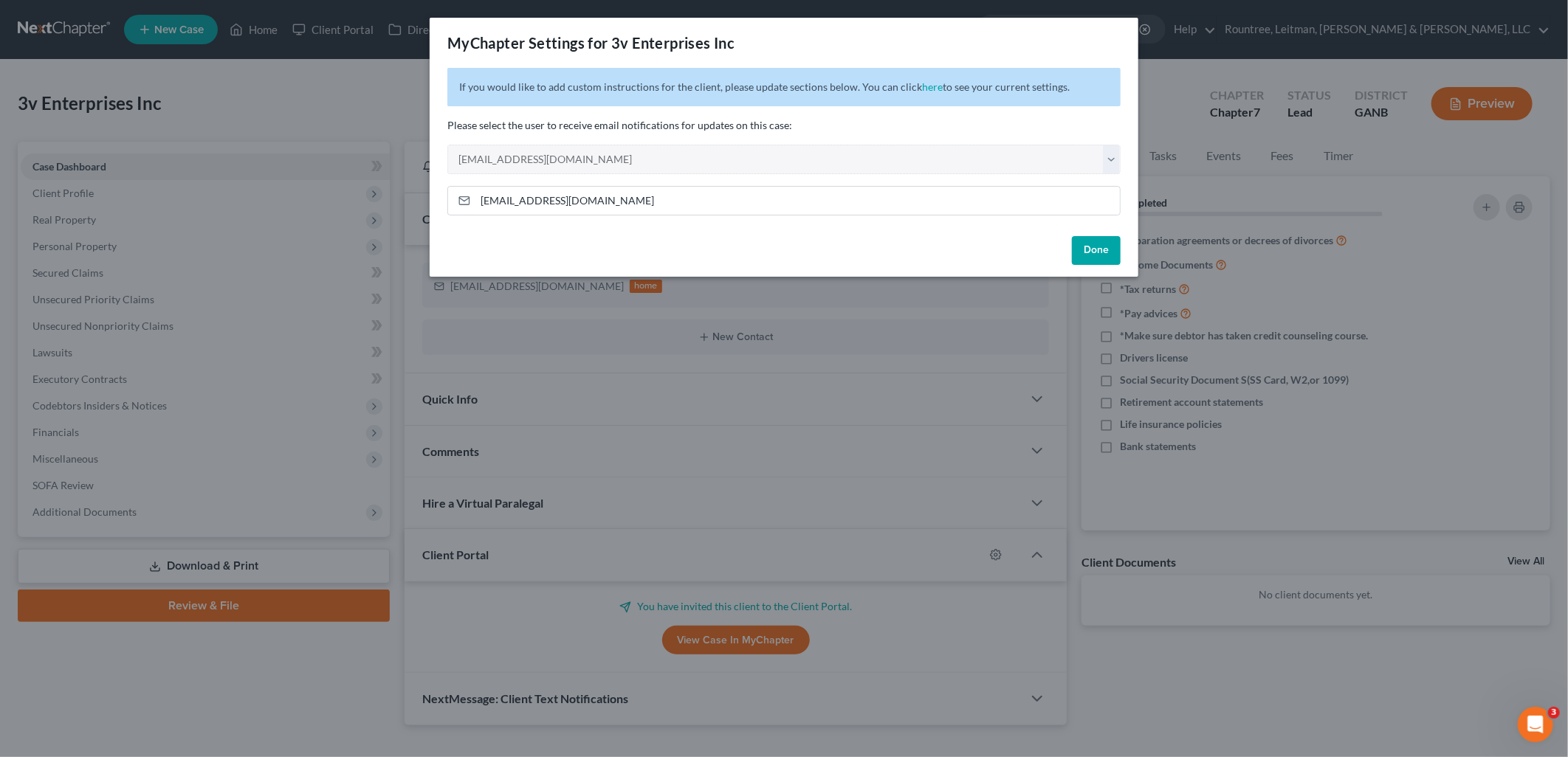
click at [1113, 245] on button "Done" at bounding box center [1097, 251] width 49 height 30
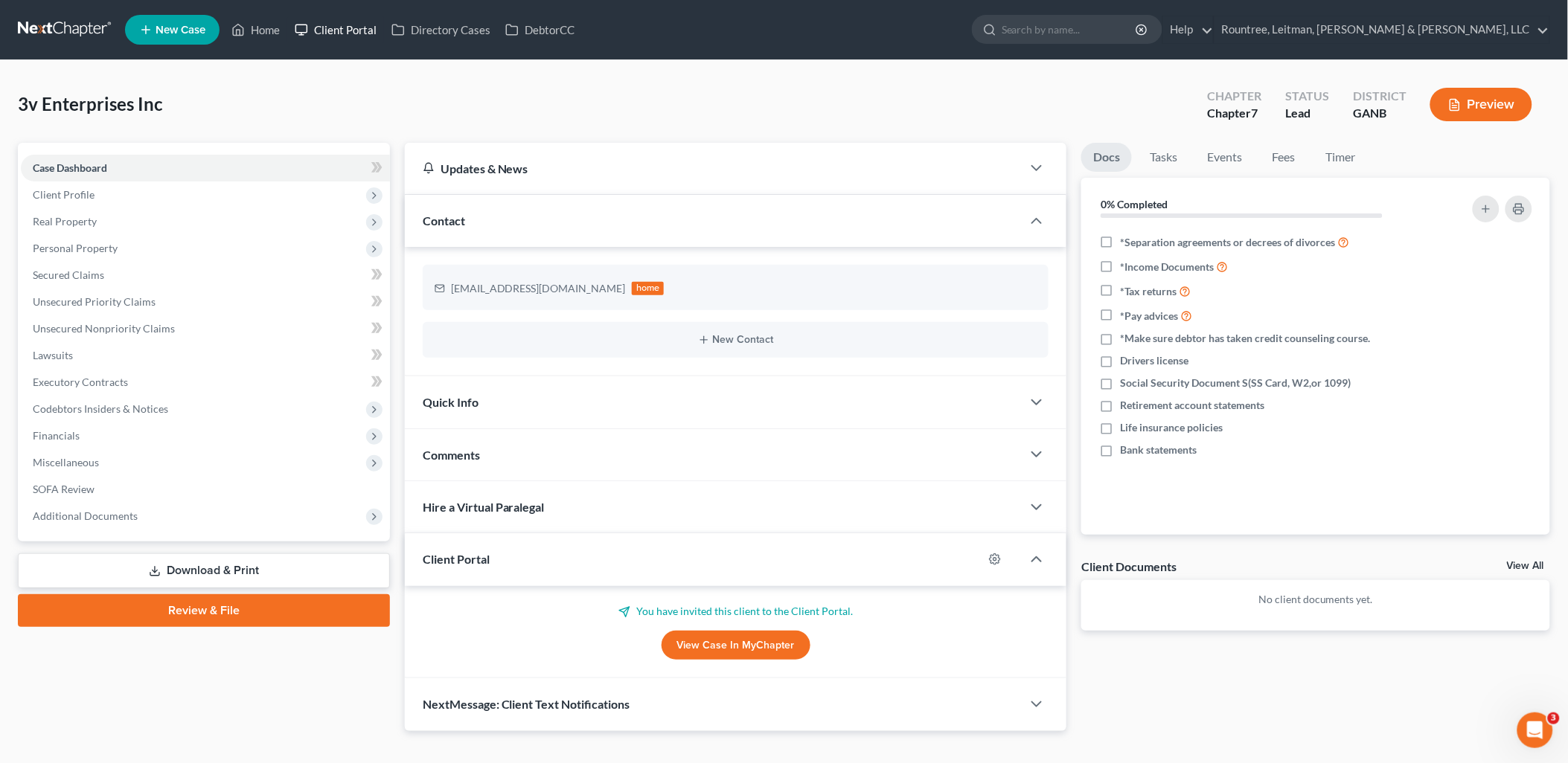
click at [321, 33] on link "Client Portal" at bounding box center [336, 29] width 97 height 27
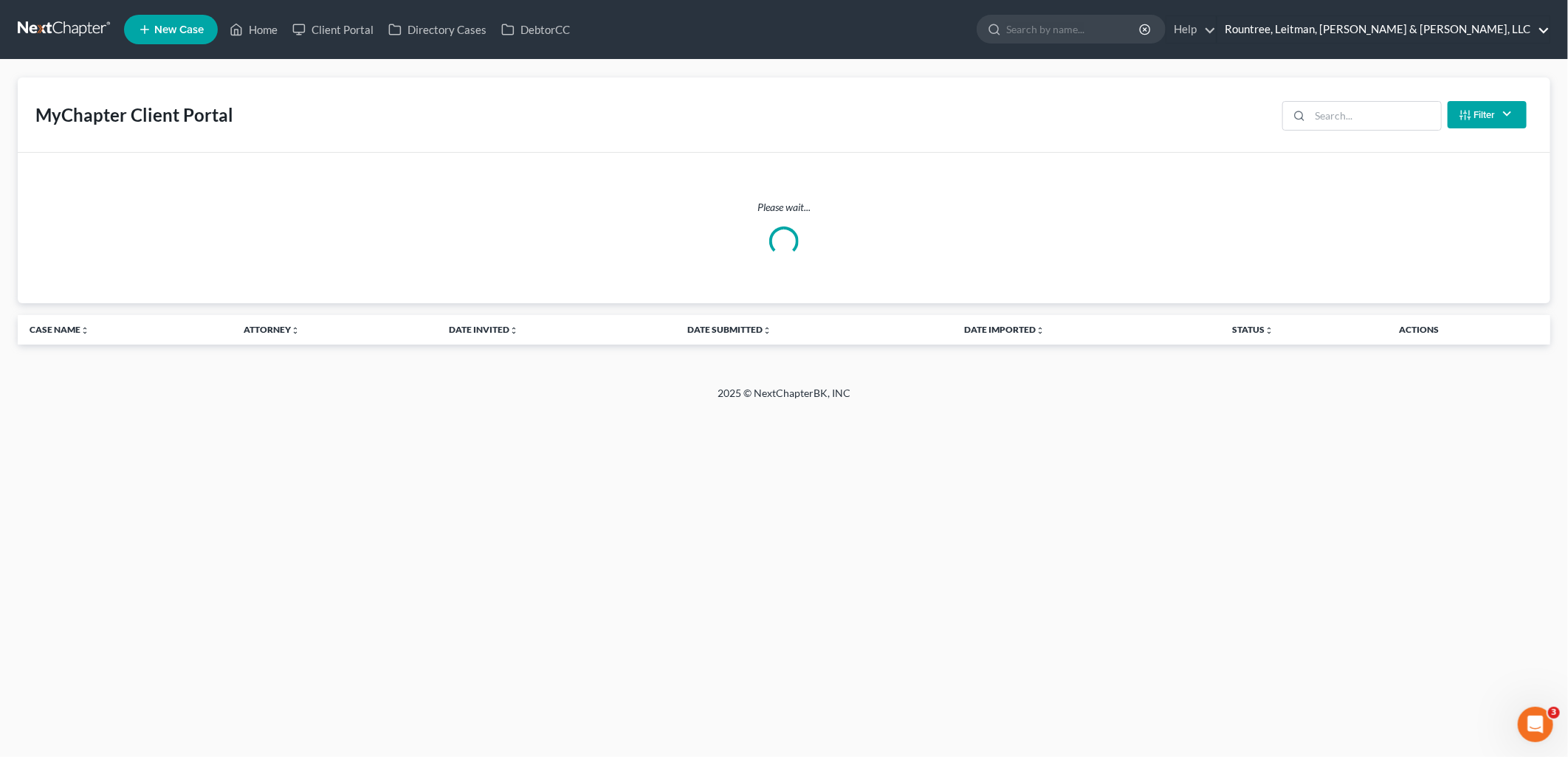
click at [1436, 34] on link "Rountree, Leitman, [PERSON_NAME] & [PERSON_NAME], LLC" at bounding box center [1384, 29] width 332 height 27
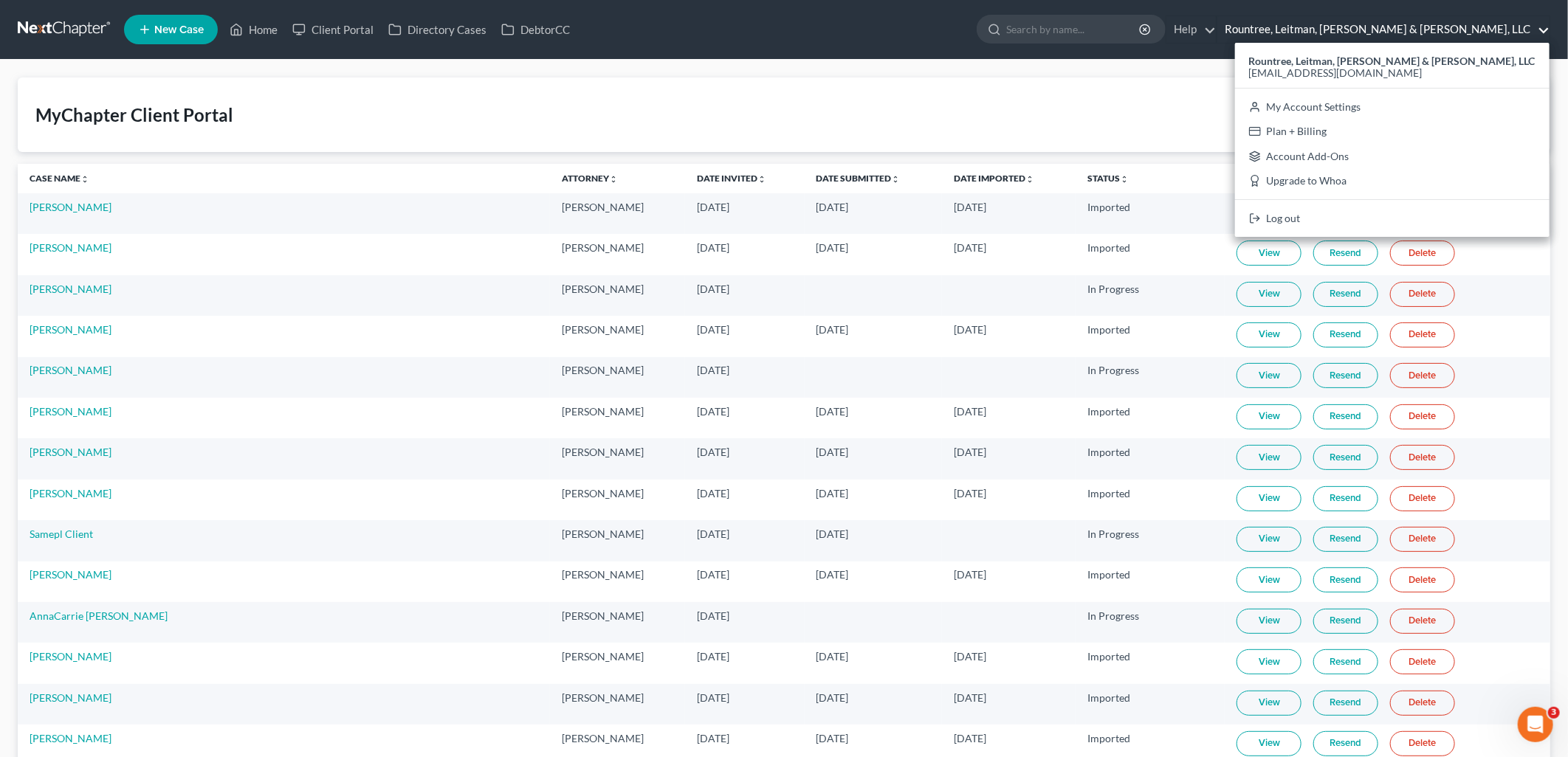
click at [1436, 20] on link "Rountree, Leitman, [PERSON_NAME] & [PERSON_NAME], LLC" at bounding box center [1384, 29] width 332 height 27
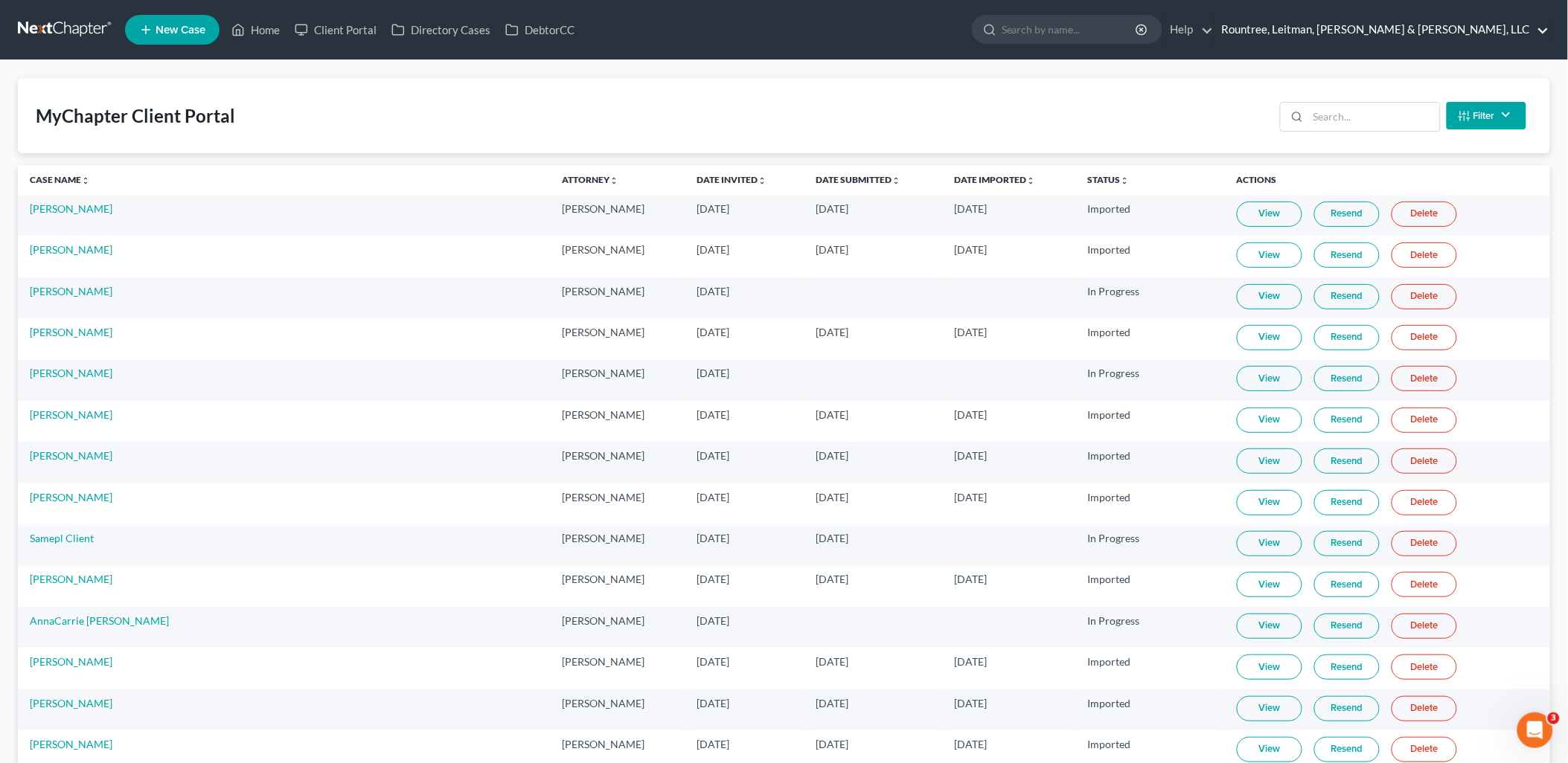
click at [1439, 27] on link "Rountree, Leitman, [PERSON_NAME] & [PERSON_NAME], LLC" at bounding box center [1382, 29] width 335 height 27
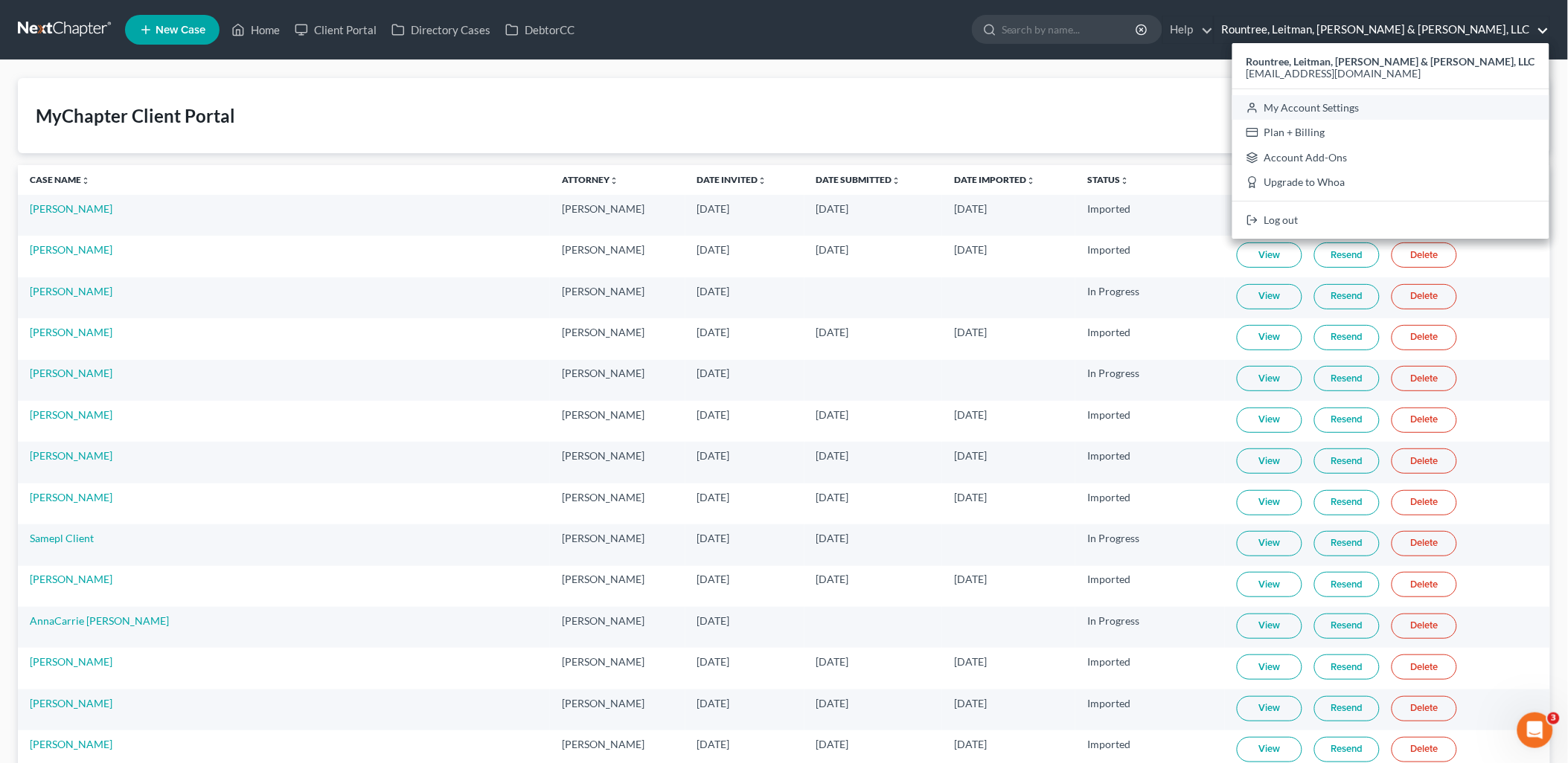
click at [1438, 108] on link "My Account Settings" at bounding box center [1391, 108] width 317 height 25
select select "19"
select select "24"
select select "10"
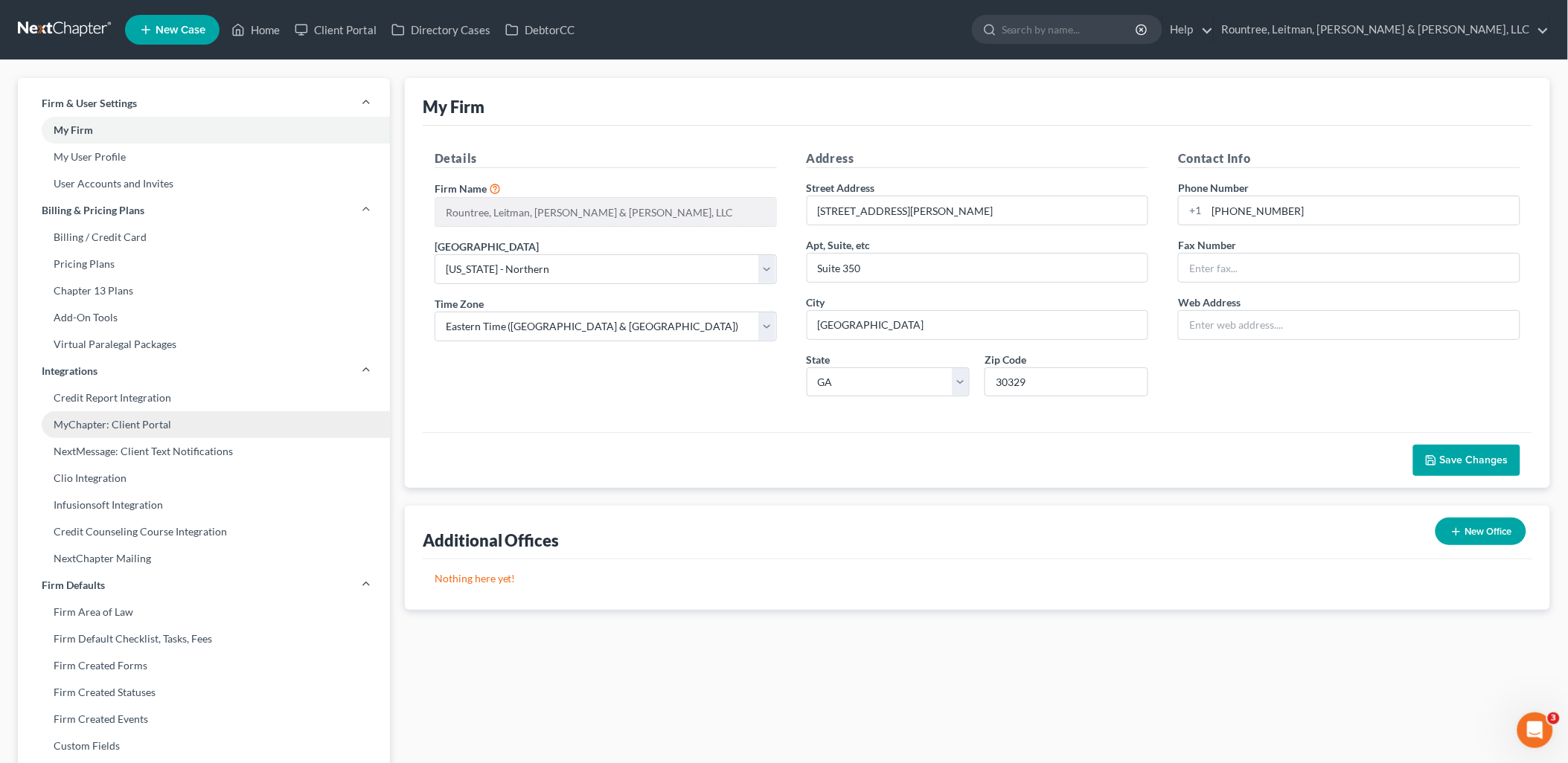
click at [173, 419] on link "MyChapter: Client Portal" at bounding box center [204, 425] width 372 height 27
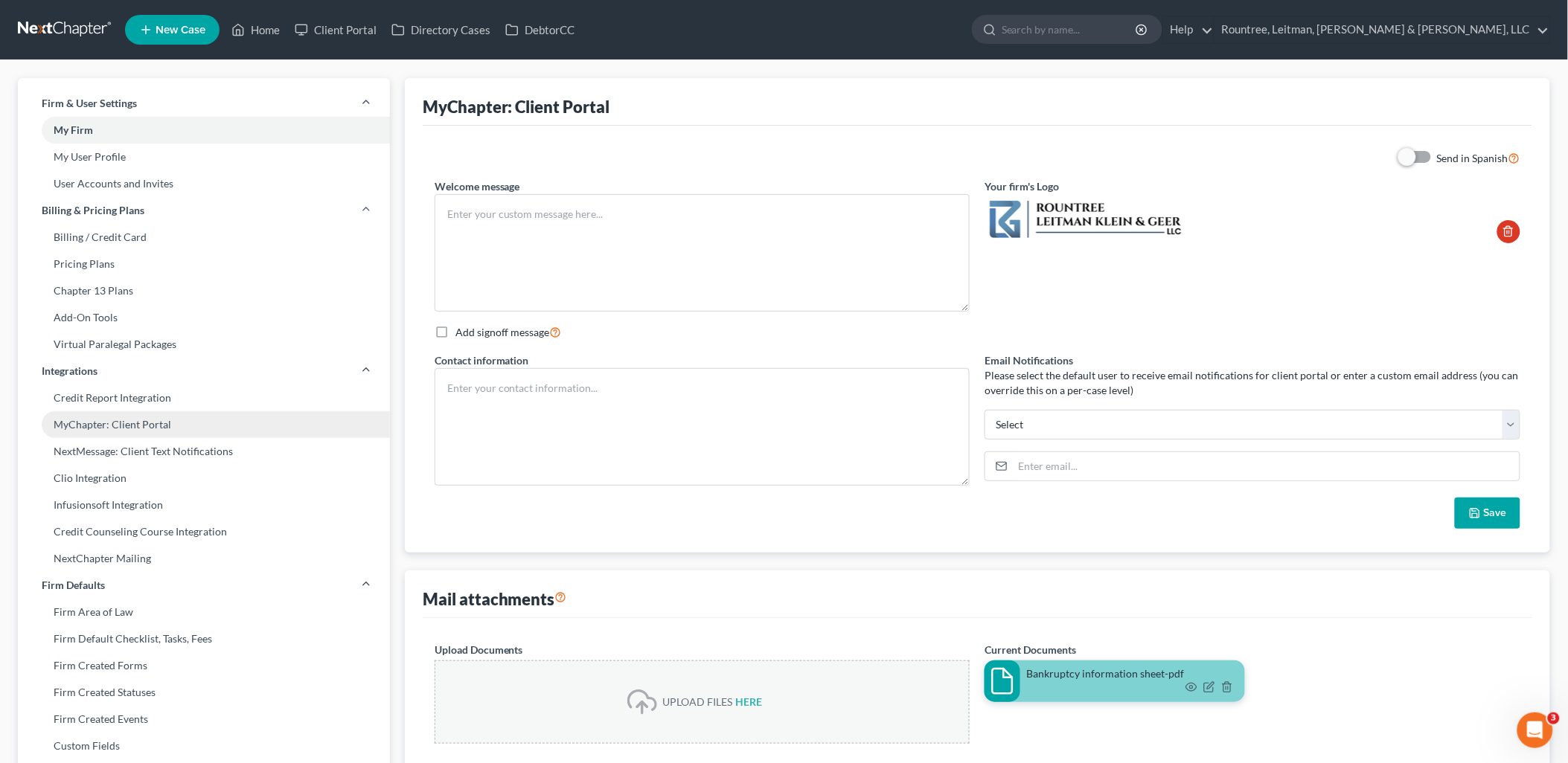
type textarea "Hello! Welcome to MyChapter. We are here to help make the bankruptcy filing pro…"
type textarea "Rountree, Leitman, [PERSON_NAME] & [PERSON_NAME], LLC [STREET_ADDRESS][PERSON_N…"
type input "[PERSON_NAME][EMAIL_ADDRESS][DOMAIN_NAME]"
